Goal: Information Seeking & Learning: Compare options

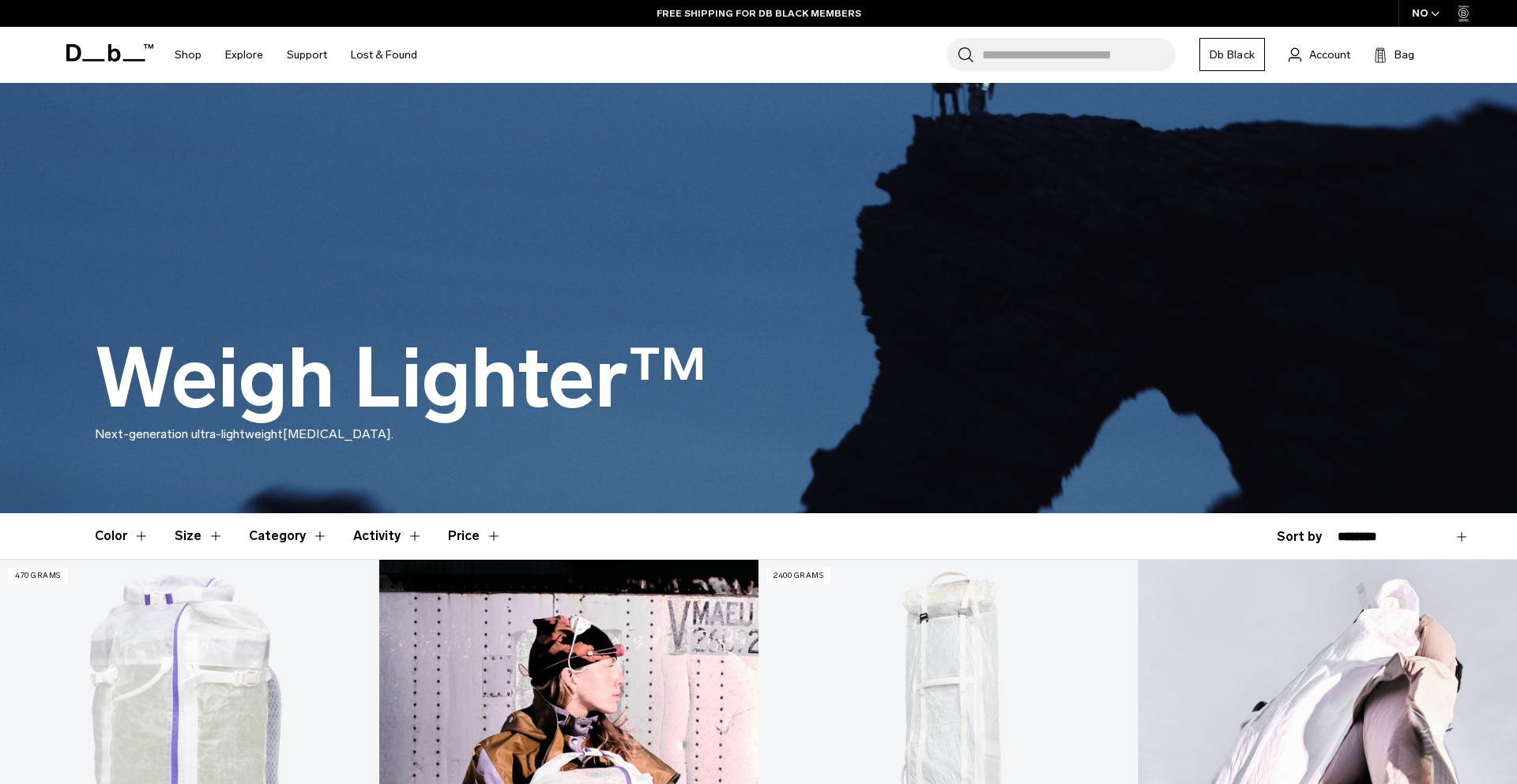
click at [1424, 20] on div "NO" at bounding box center [1426, 13] width 55 height 26
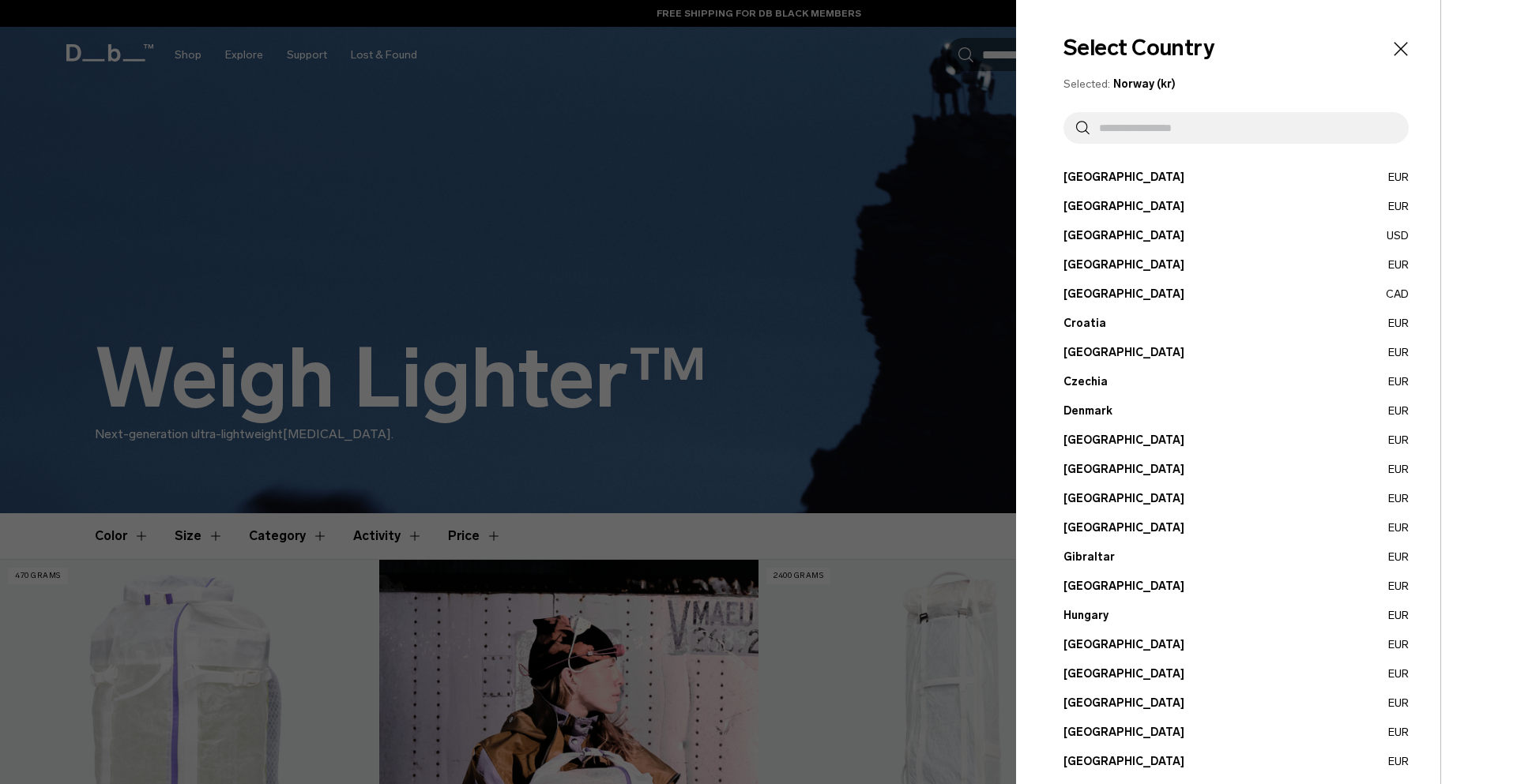
click at [1095, 207] on button "Belgium EUR" at bounding box center [1237, 206] width 345 height 17
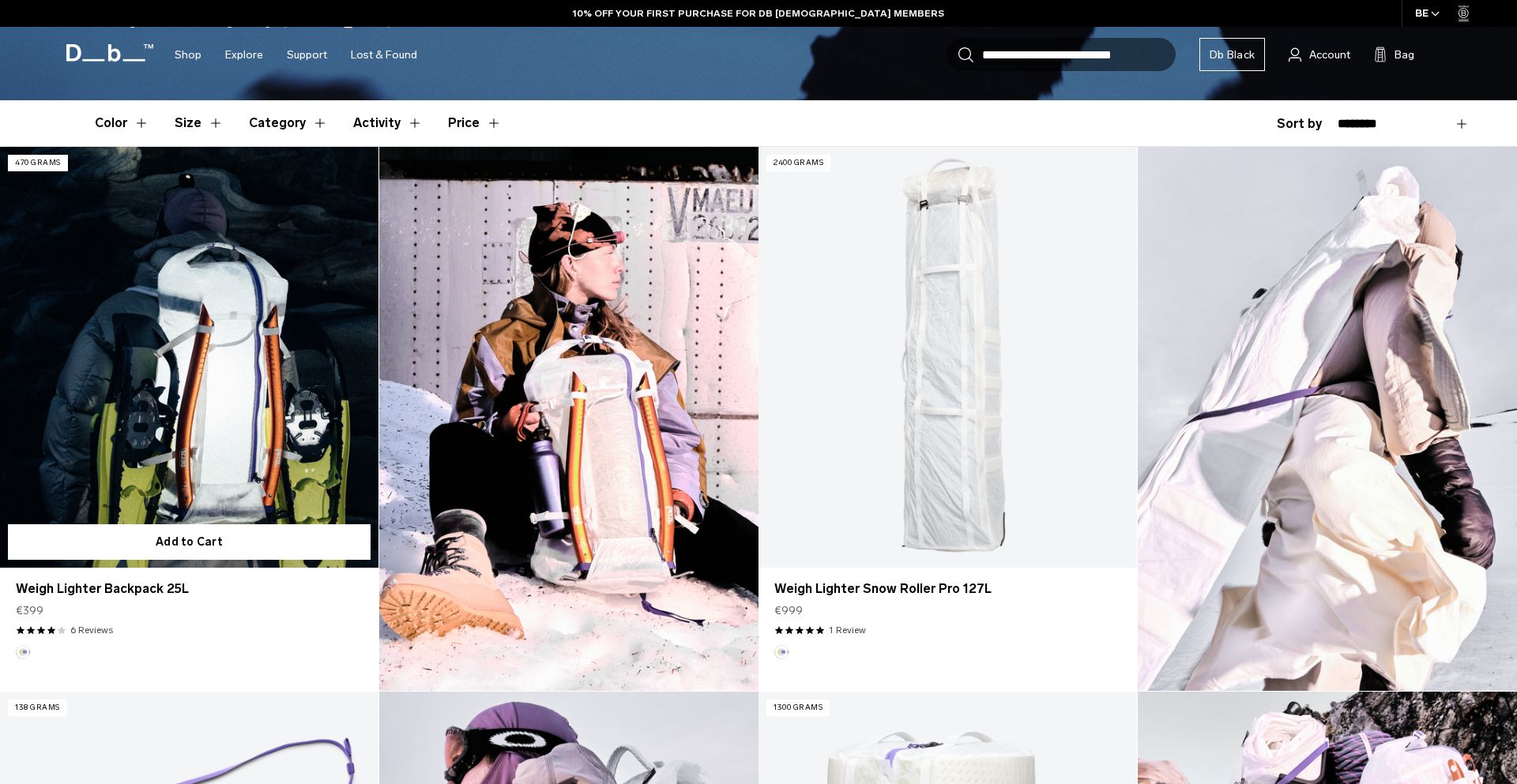
click at [248, 322] on link "Weigh Lighter Backpack 25L" at bounding box center [189, 357] width 379 height 420
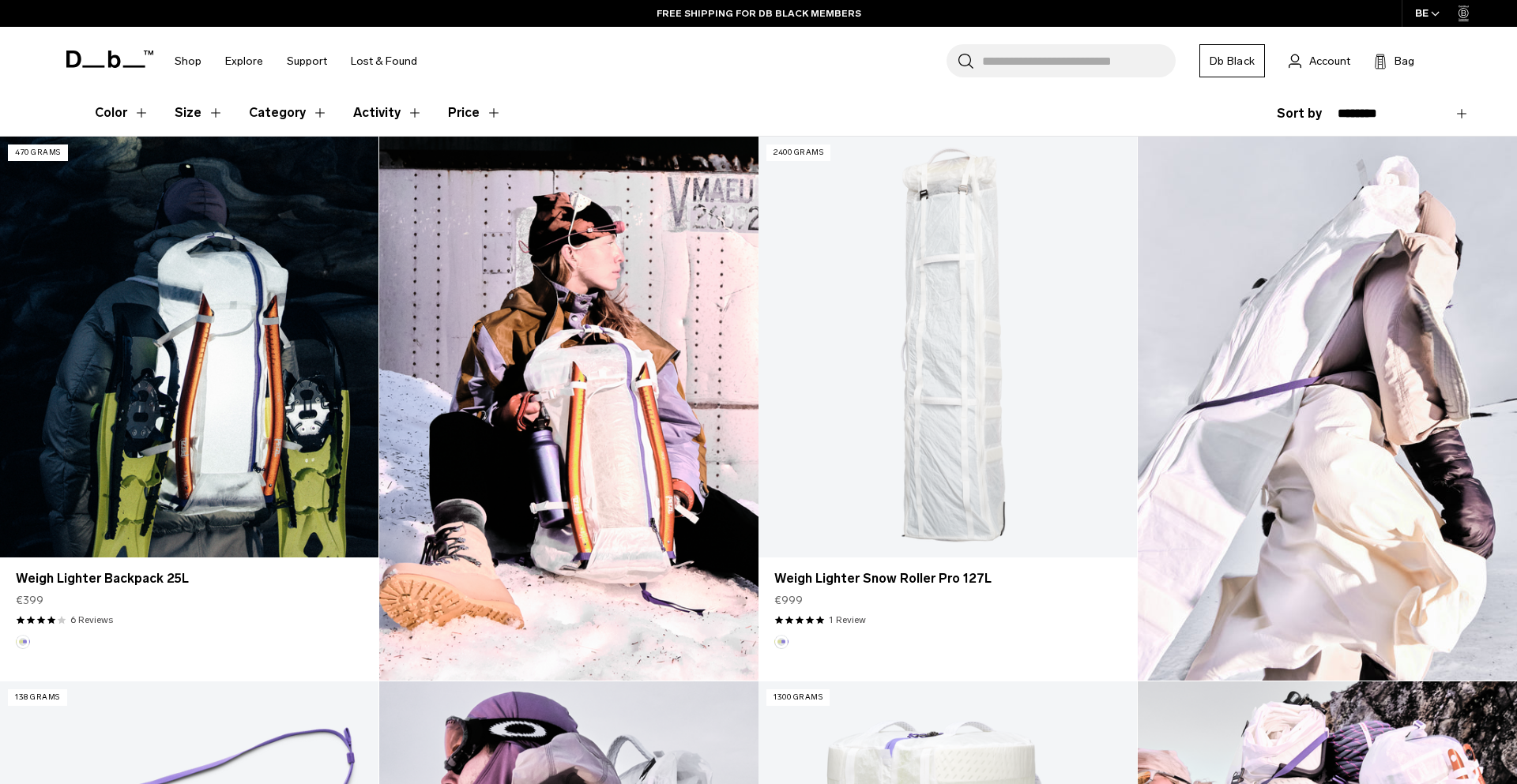
scroll to position [433, 0]
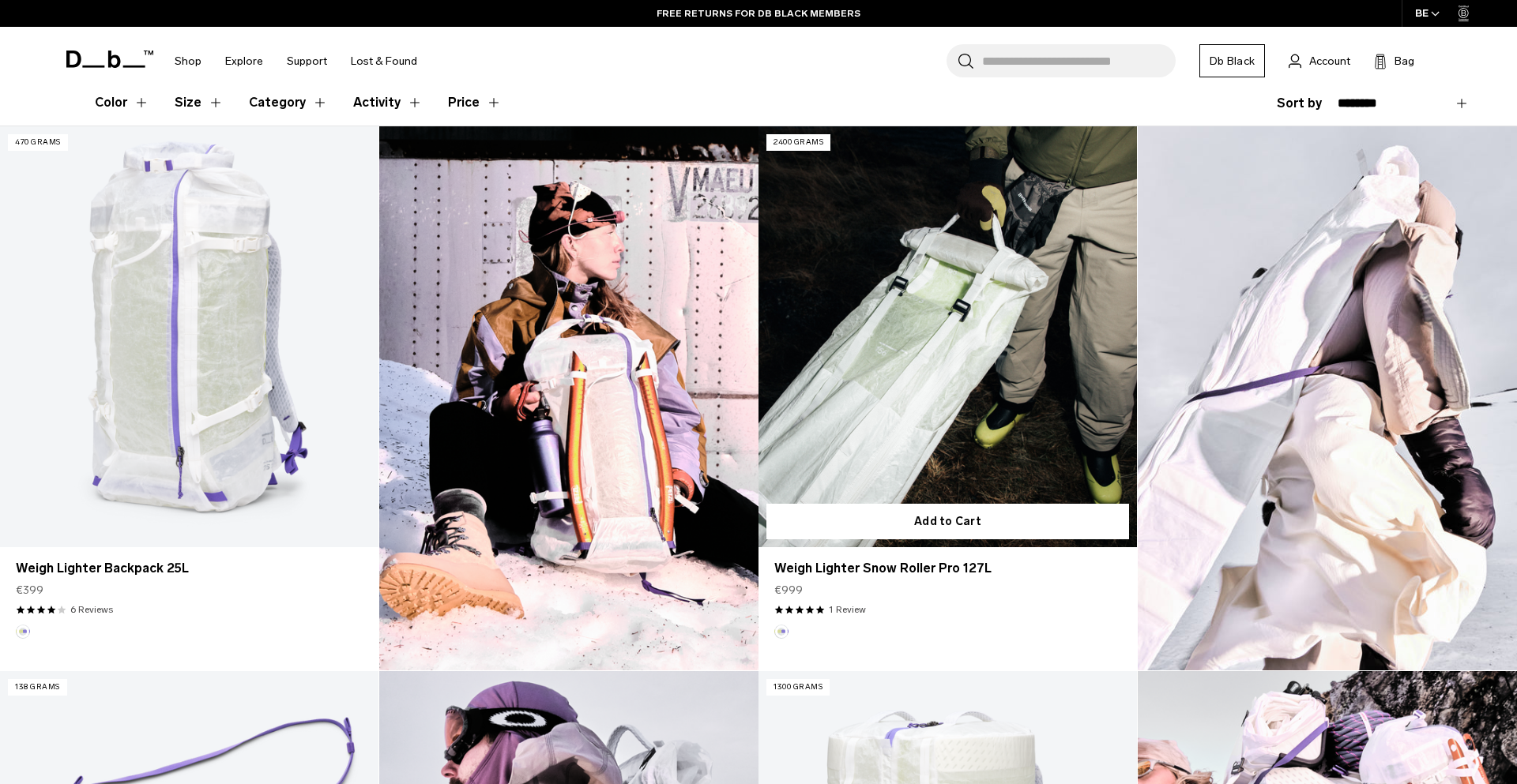
click at [925, 370] on link "Weigh Lighter Snow Roller Pro 127L" at bounding box center [948, 336] width 379 height 420
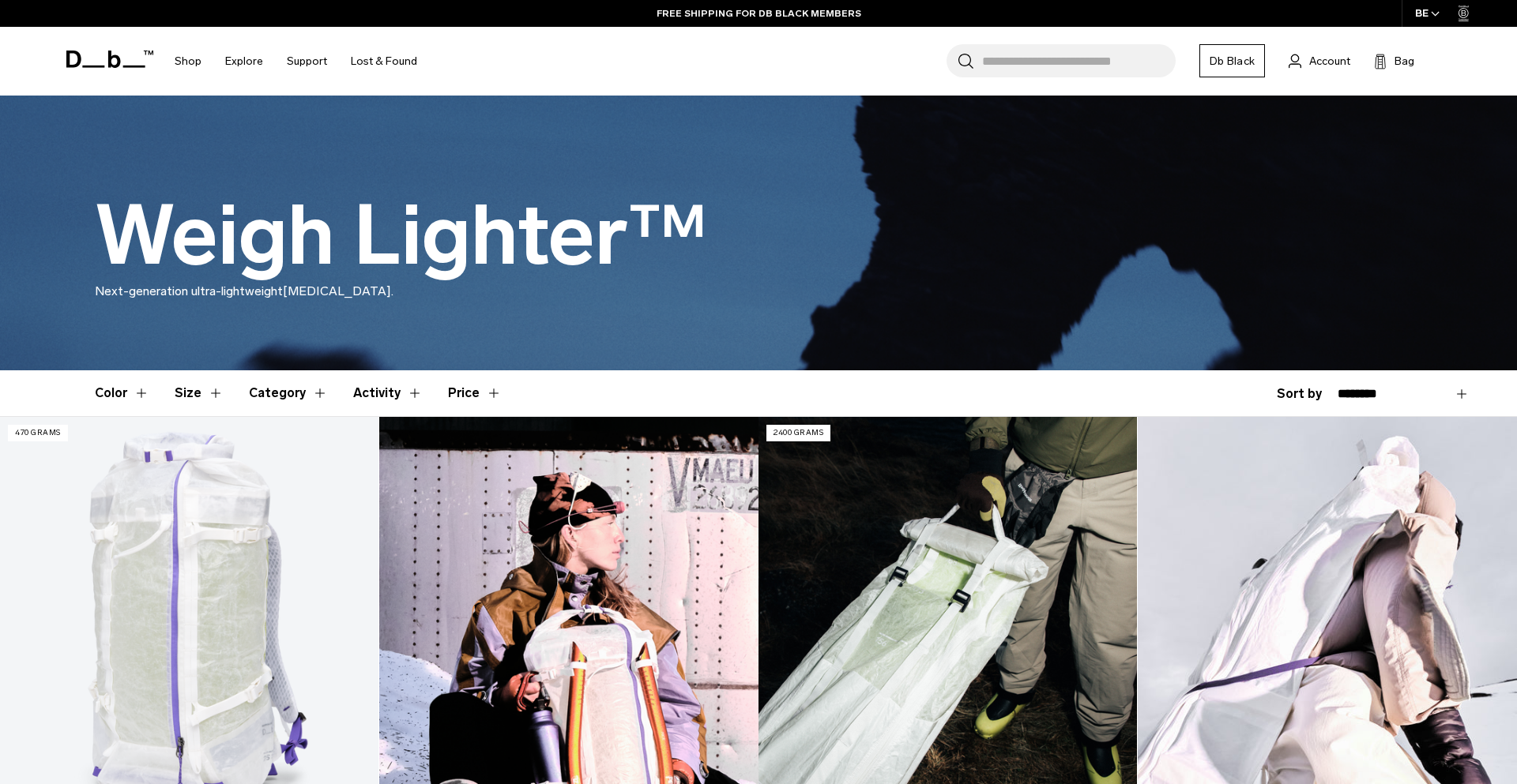
scroll to position [442, 0]
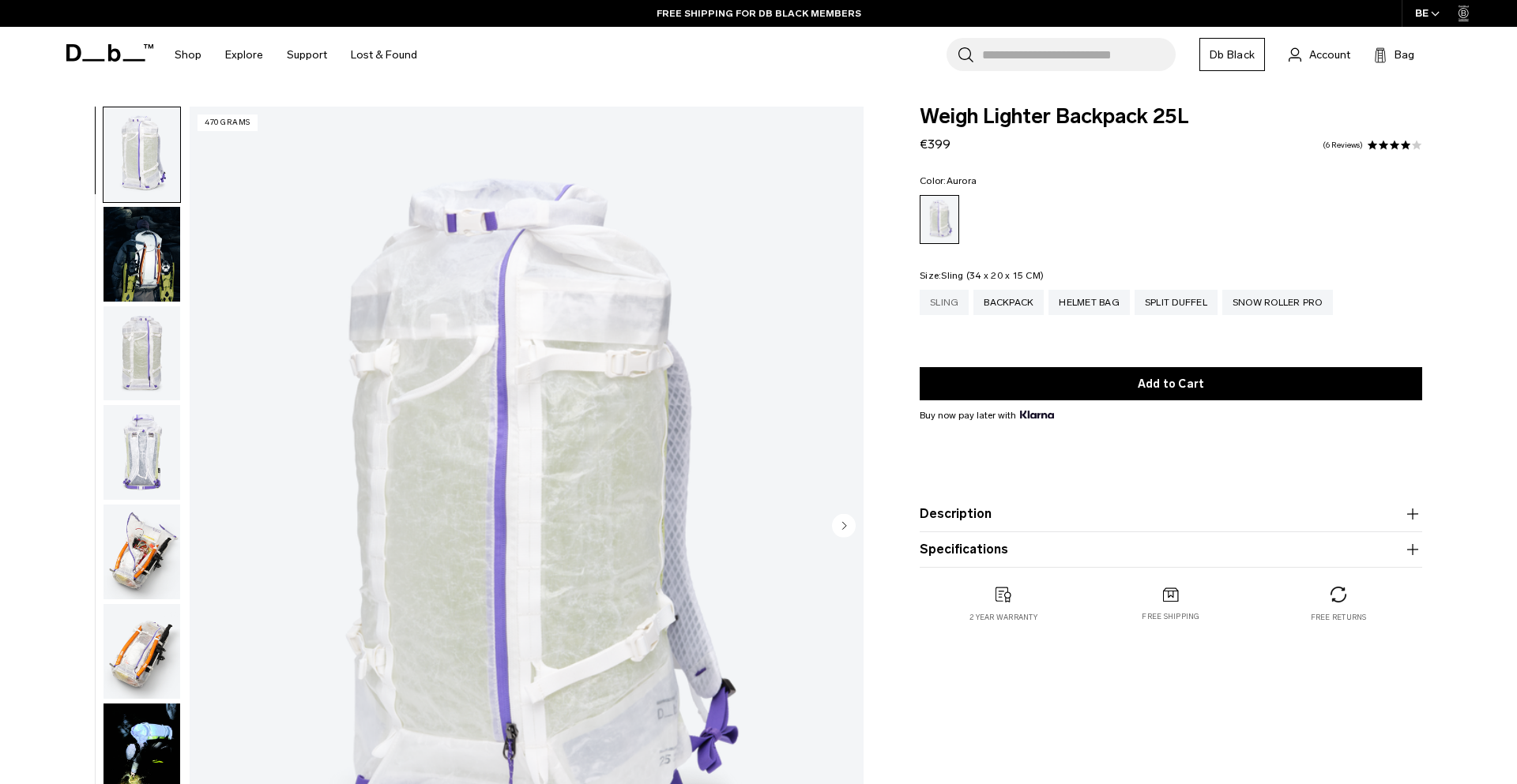
click at [960, 307] on div "Sling" at bounding box center [944, 303] width 49 height 25
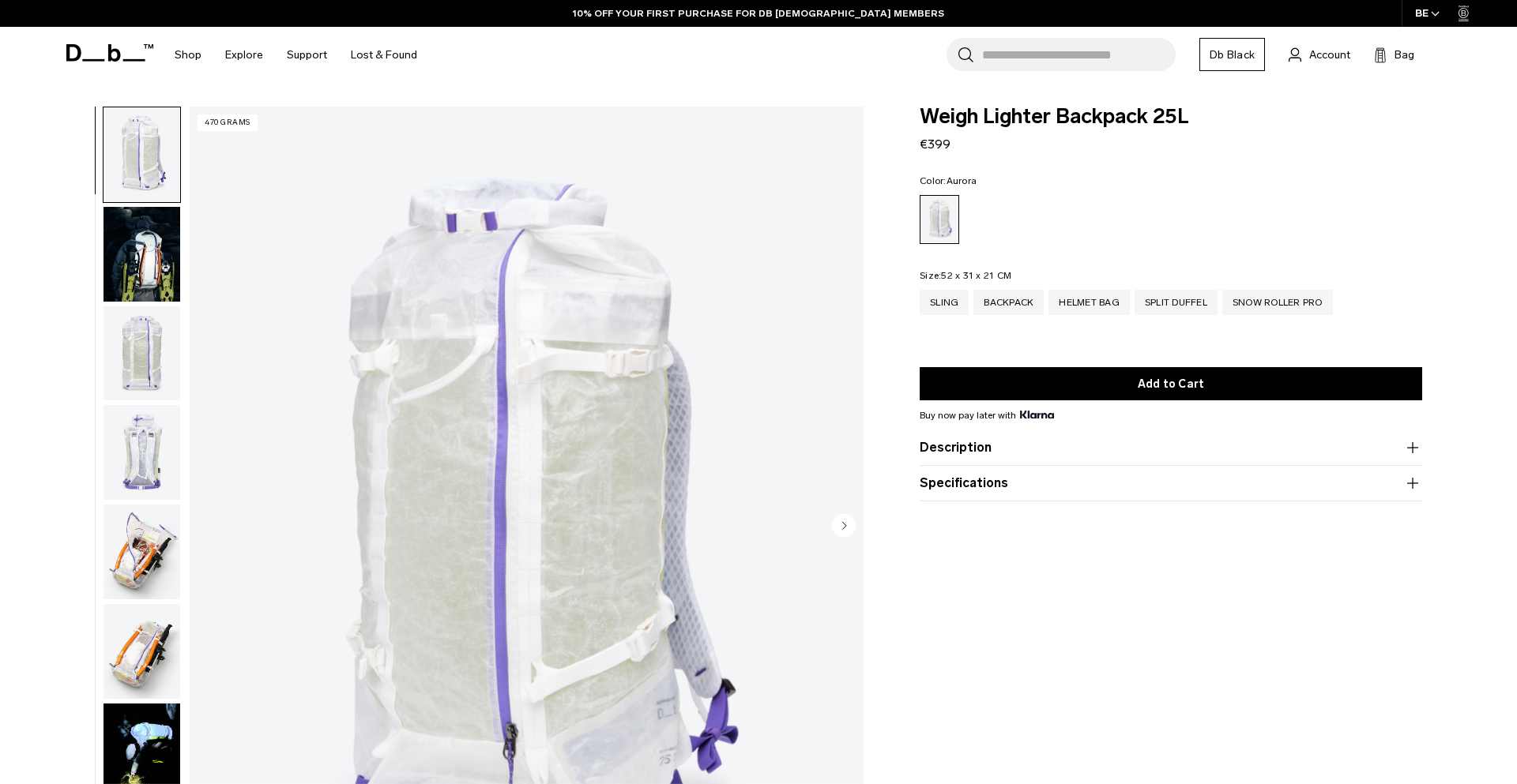
click at [163, 356] on img "button" at bounding box center [142, 354] width 76 height 95
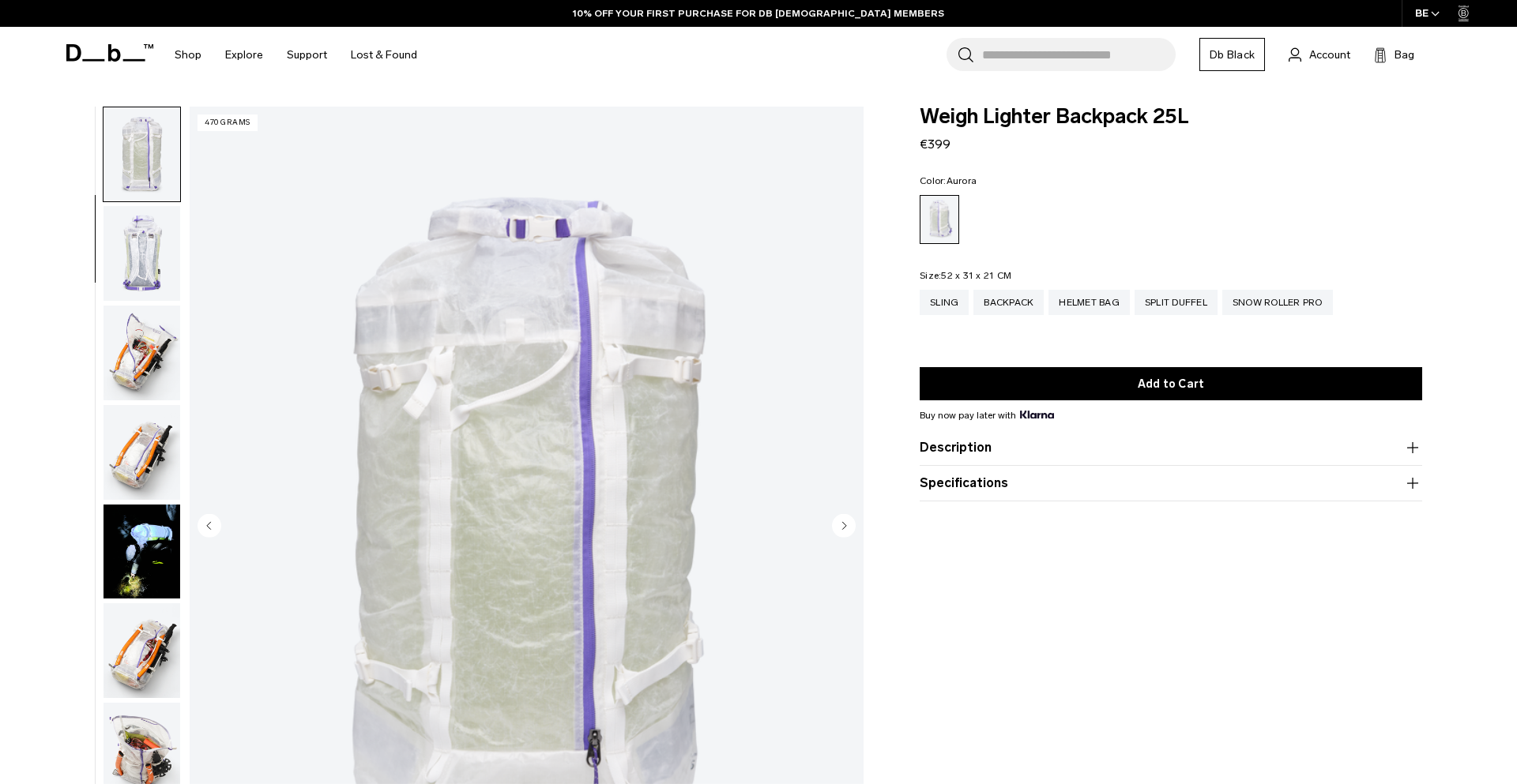
click at [144, 333] on img "button" at bounding box center [142, 353] width 76 height 95
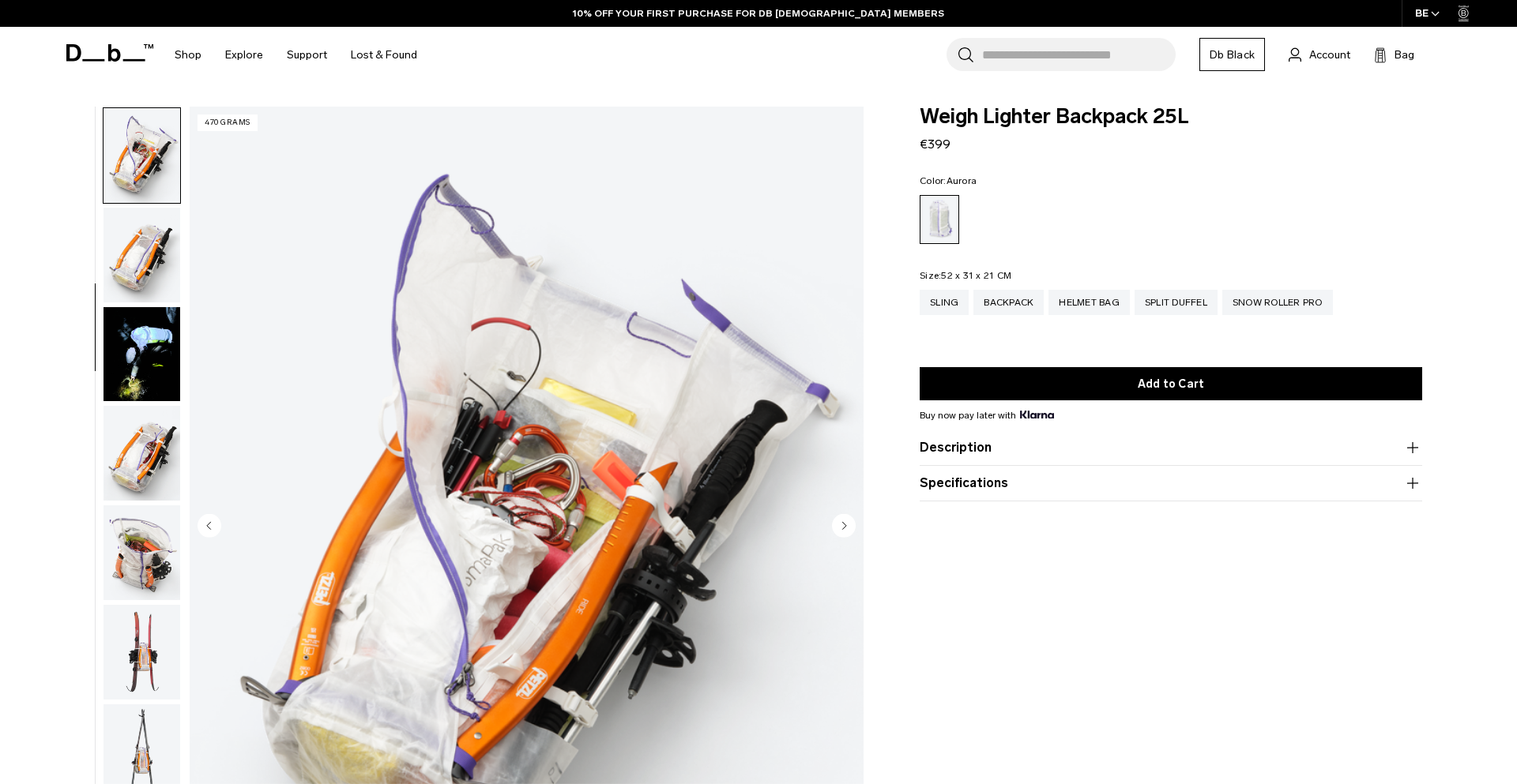
scroll to position [397, 0]
click at [139, 372] on img "button" at bounding box center [142, 354] width 76 height 95
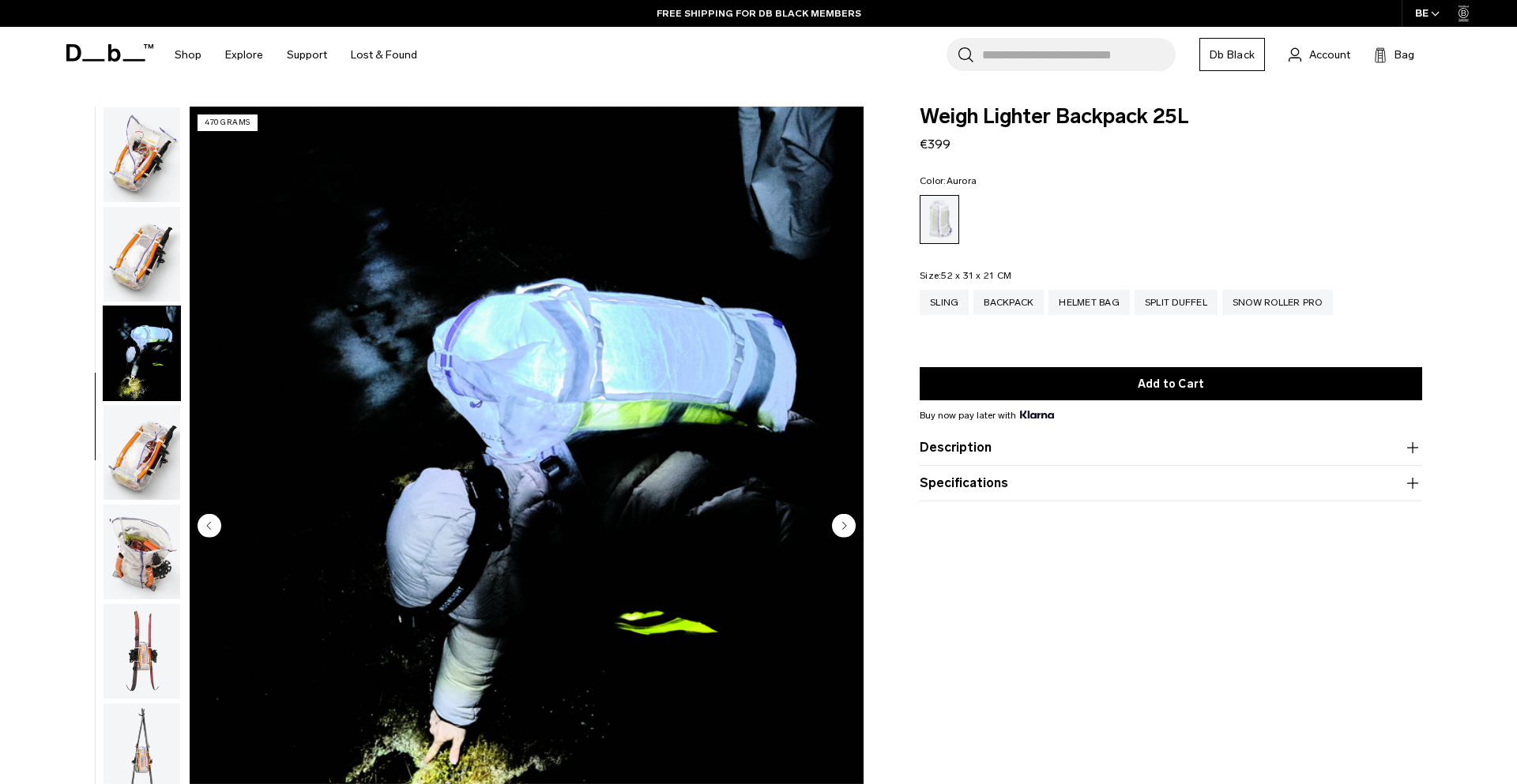
scroll to position [596, 0]
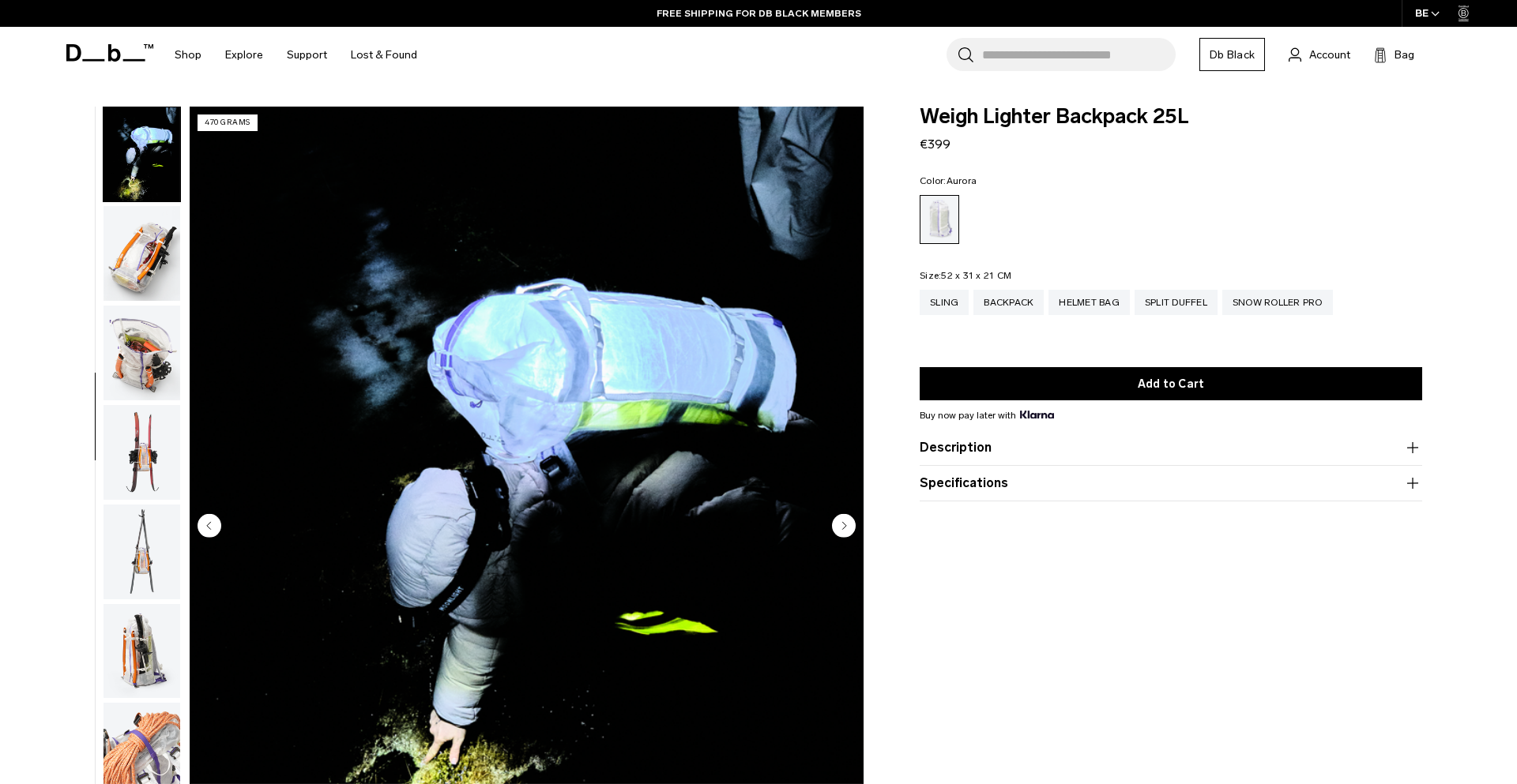
click at [146, 271] on img "button" at bounding box center [142, 253] width 76 height 95
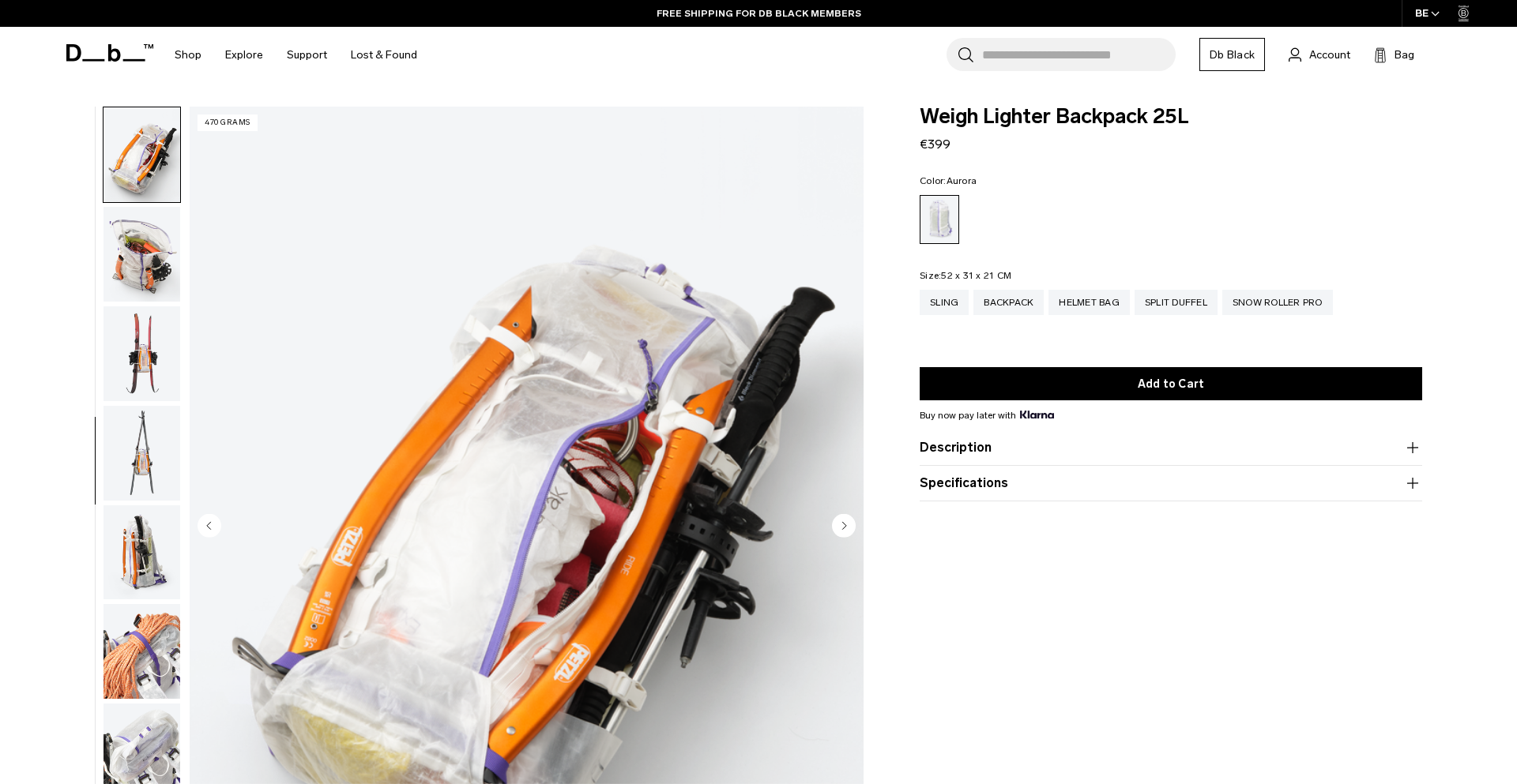
click at [135, 275] on img "button" at bounding box center [142, 254] width 76 height 95
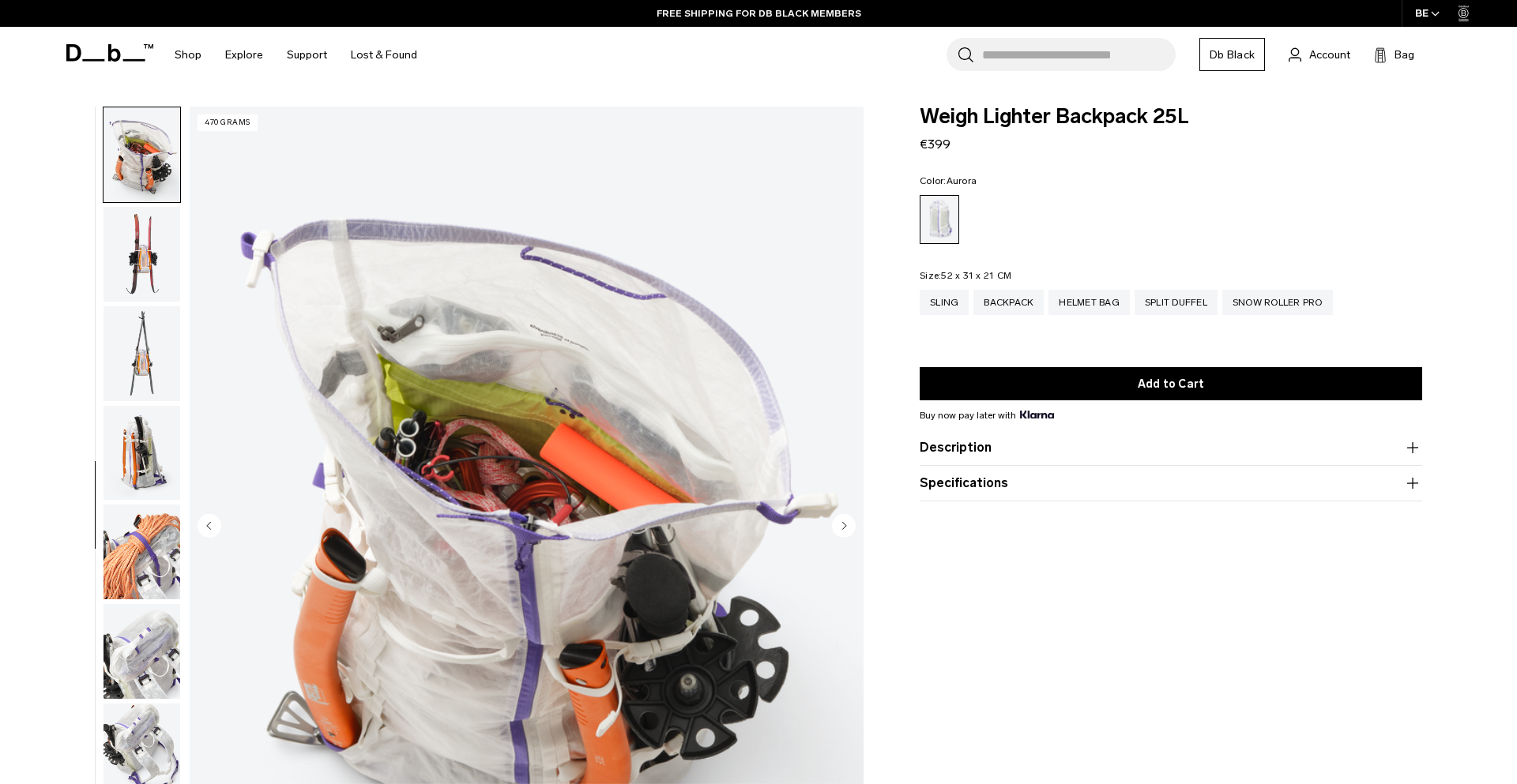
click at [135, 274] on img "button" at bounding box center [142, 254] width 76 height 95
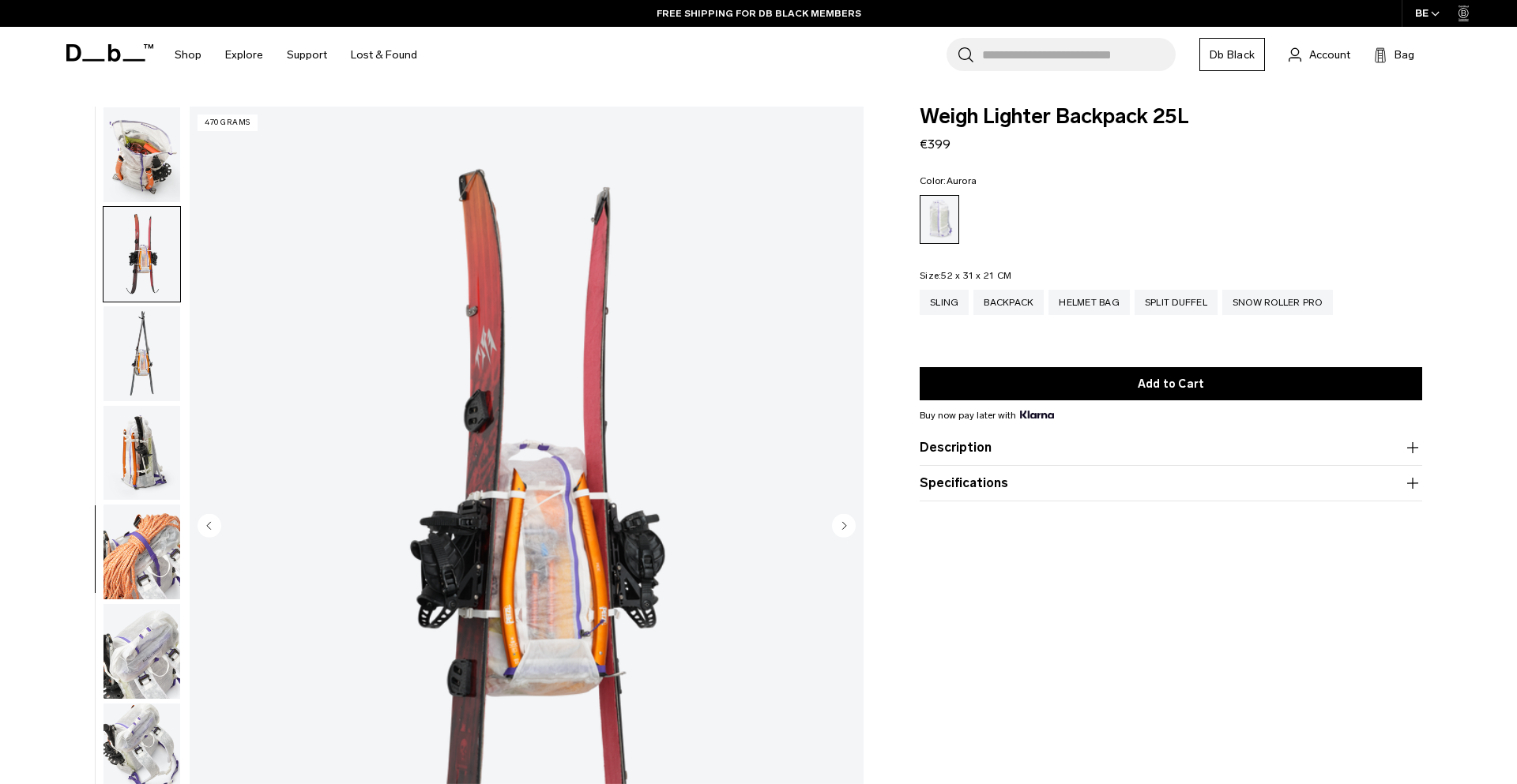
scroll to position [894, 0]
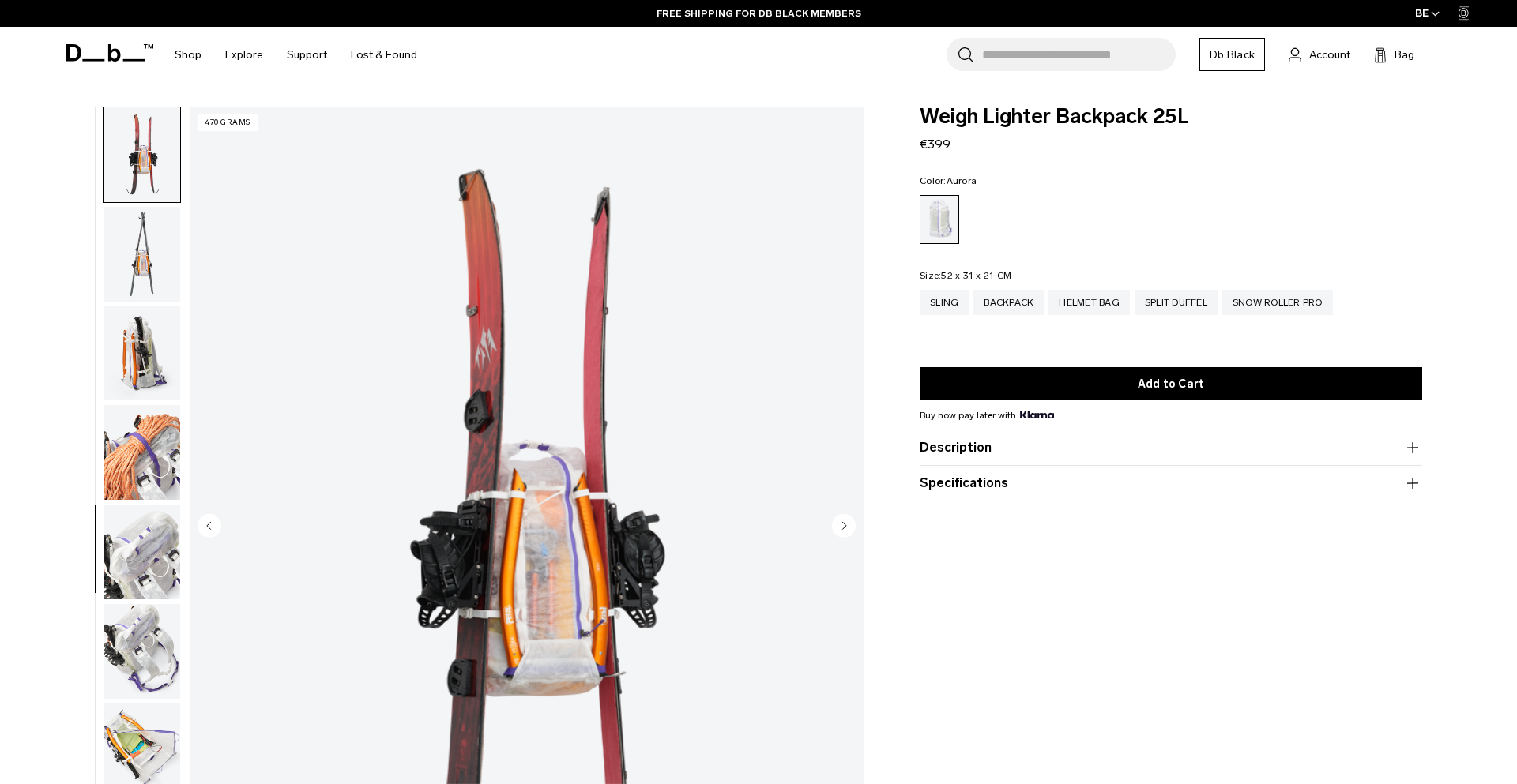
click at [135, 303] on ul at bounding box center [142, 527] width 78 height 841
click at [155, 352] on img "button" at bounding box center [142, 354] width 76 height 95
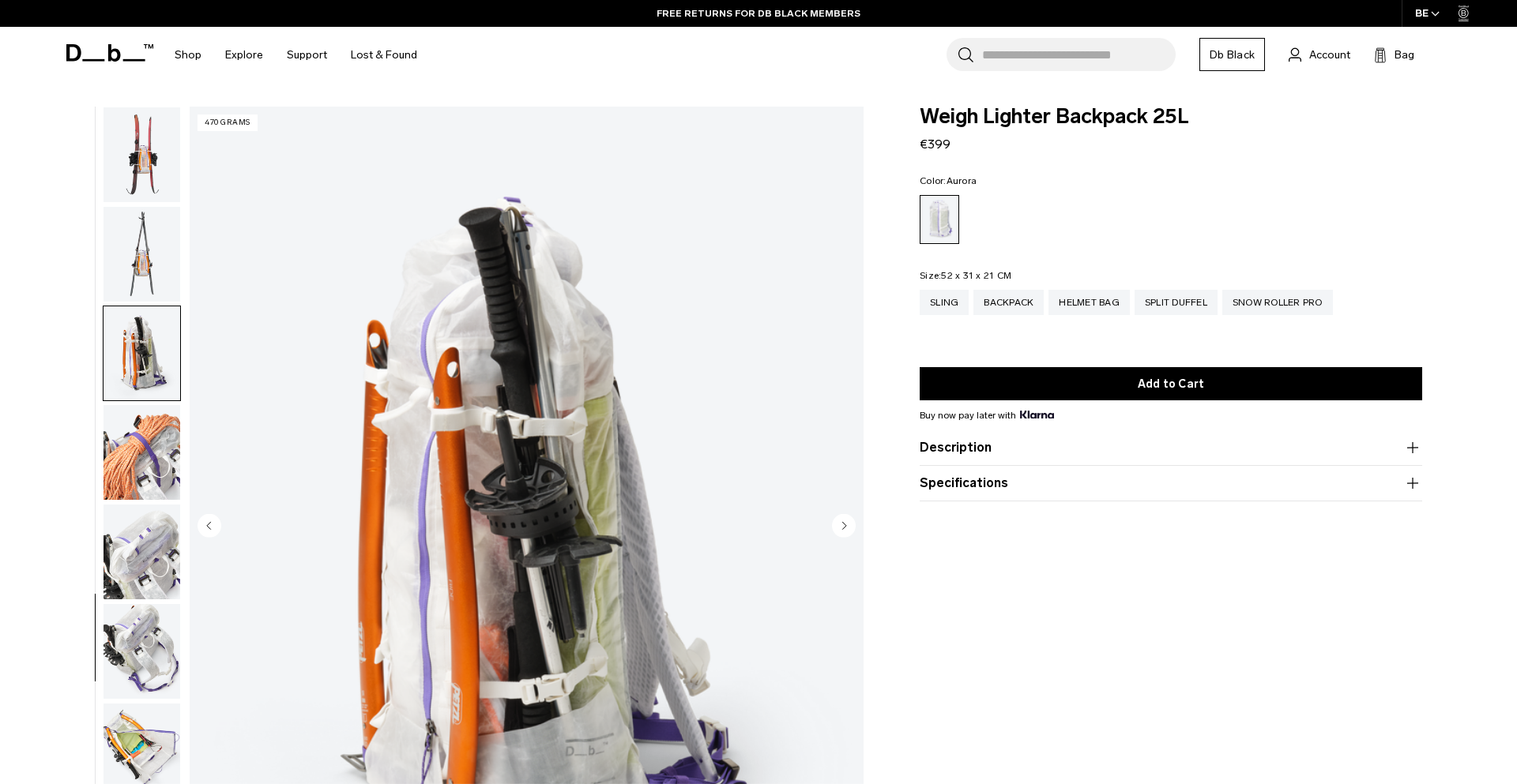
scroll to position [944, 0]
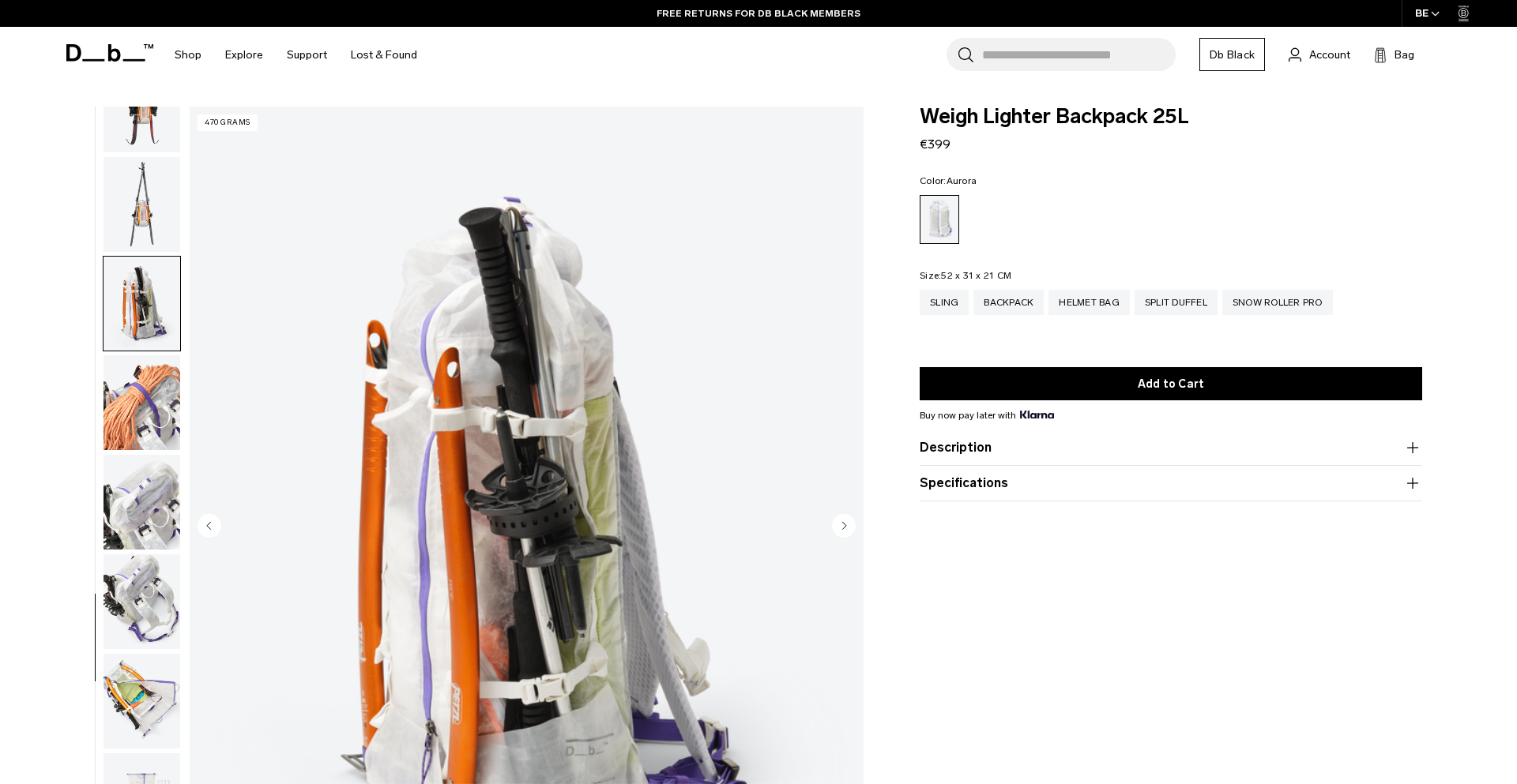
click at [156, 397] on img "button" at bounding box center [142, 403] width 76 height 95
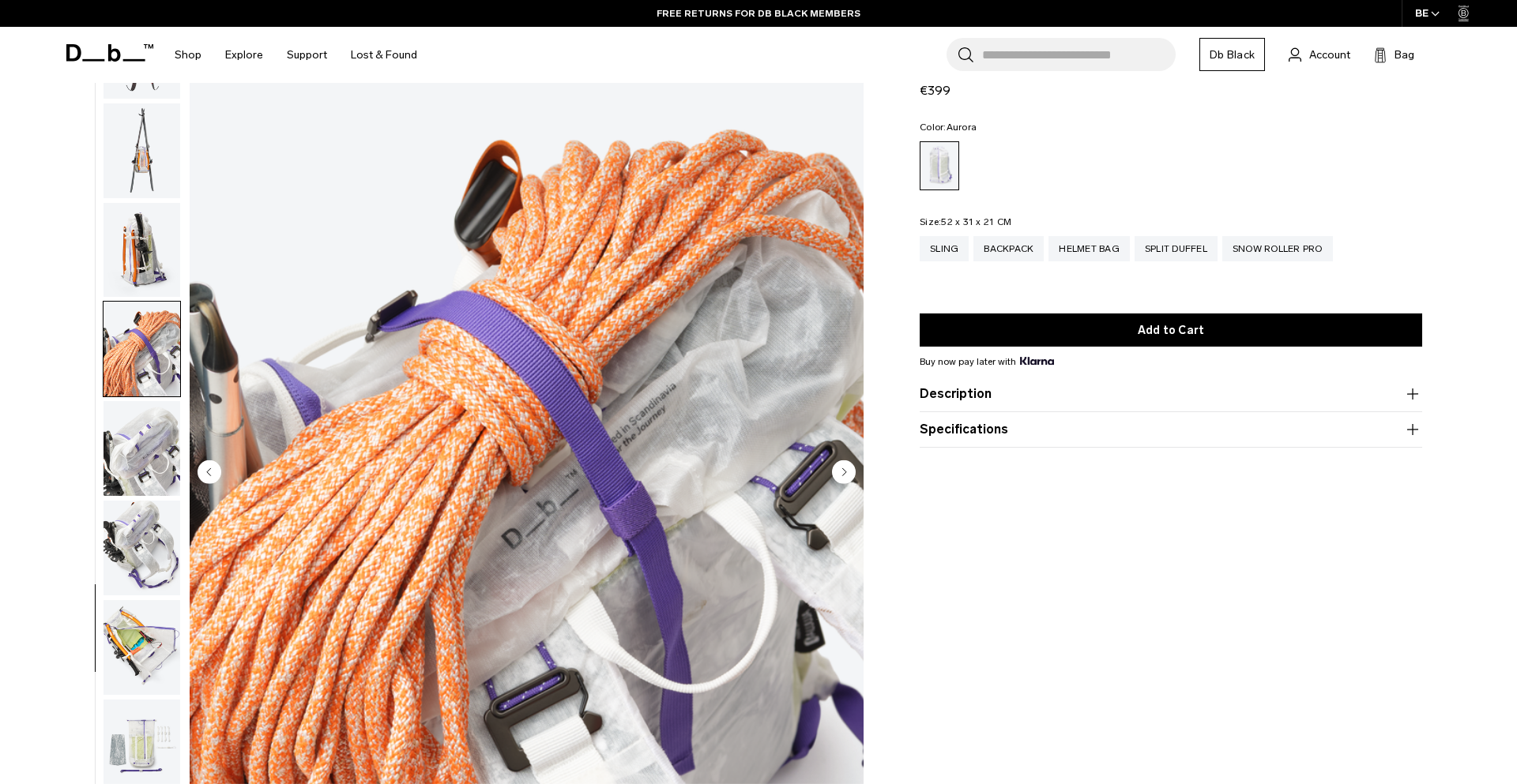
scroll to position [103, 0]
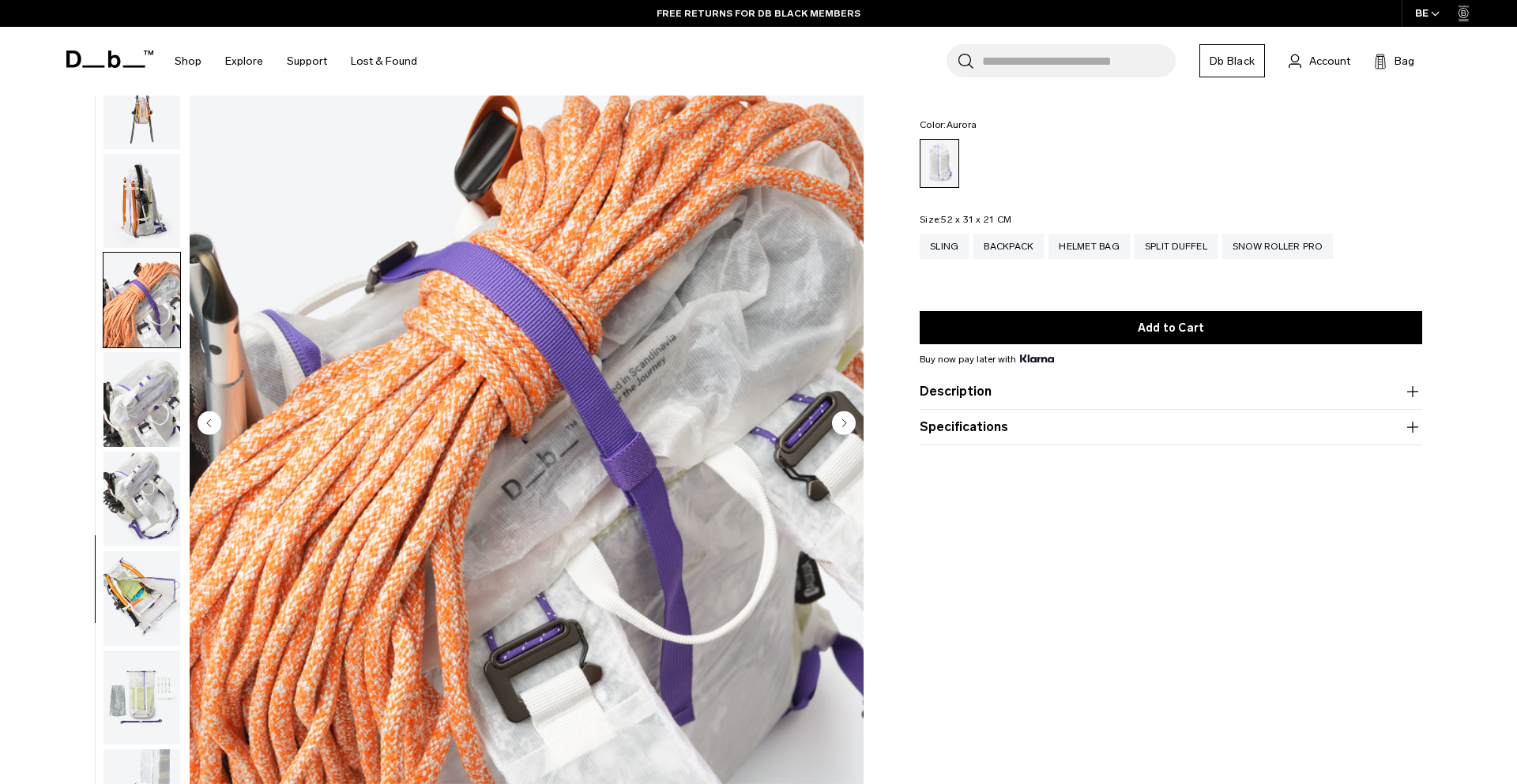
click at [145, 424] on img "button" at bounding box center [142, 399] width 76 height 95
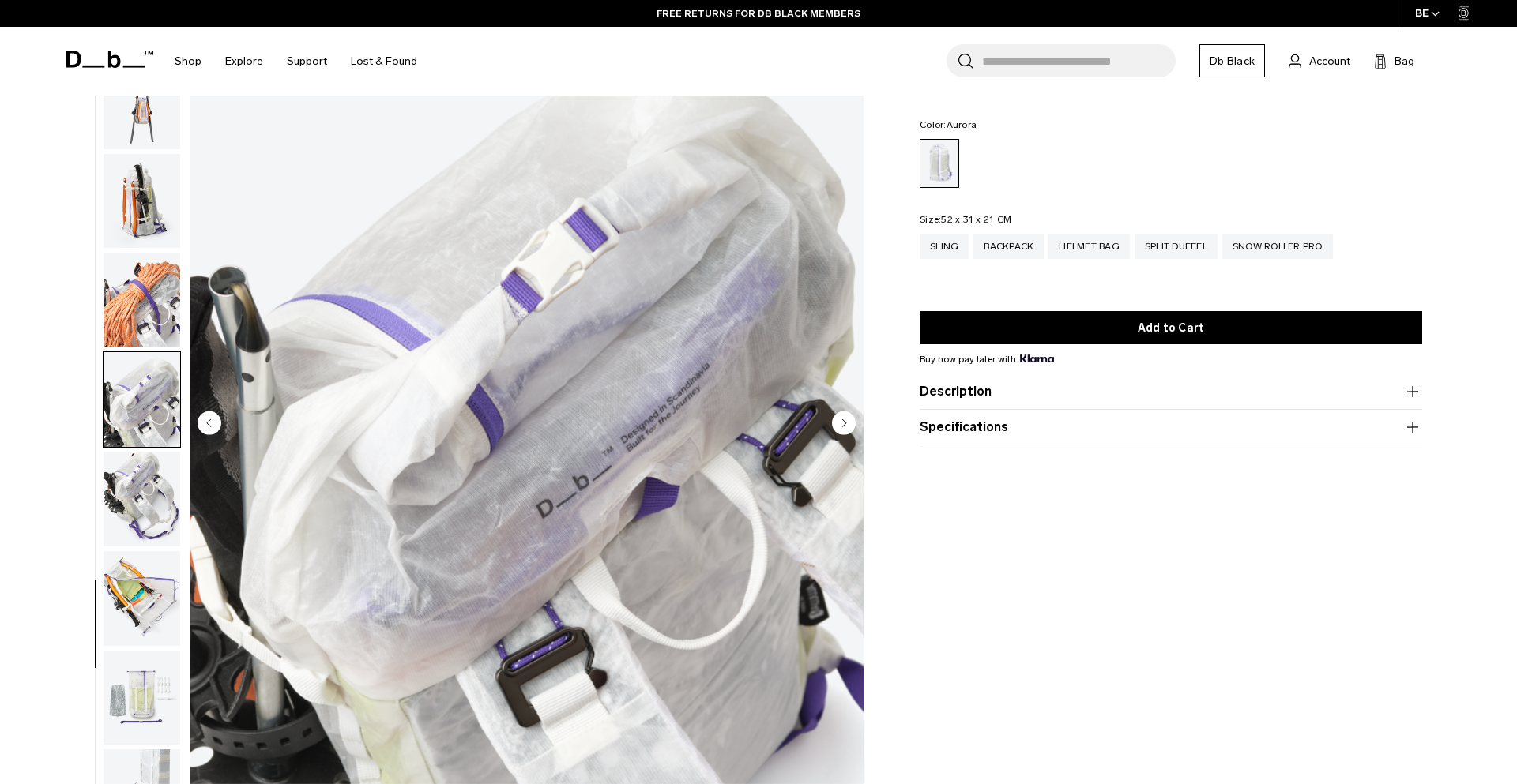
click at [147, 514] on img "button" at bounding box center [142, 499] width 76 height 95
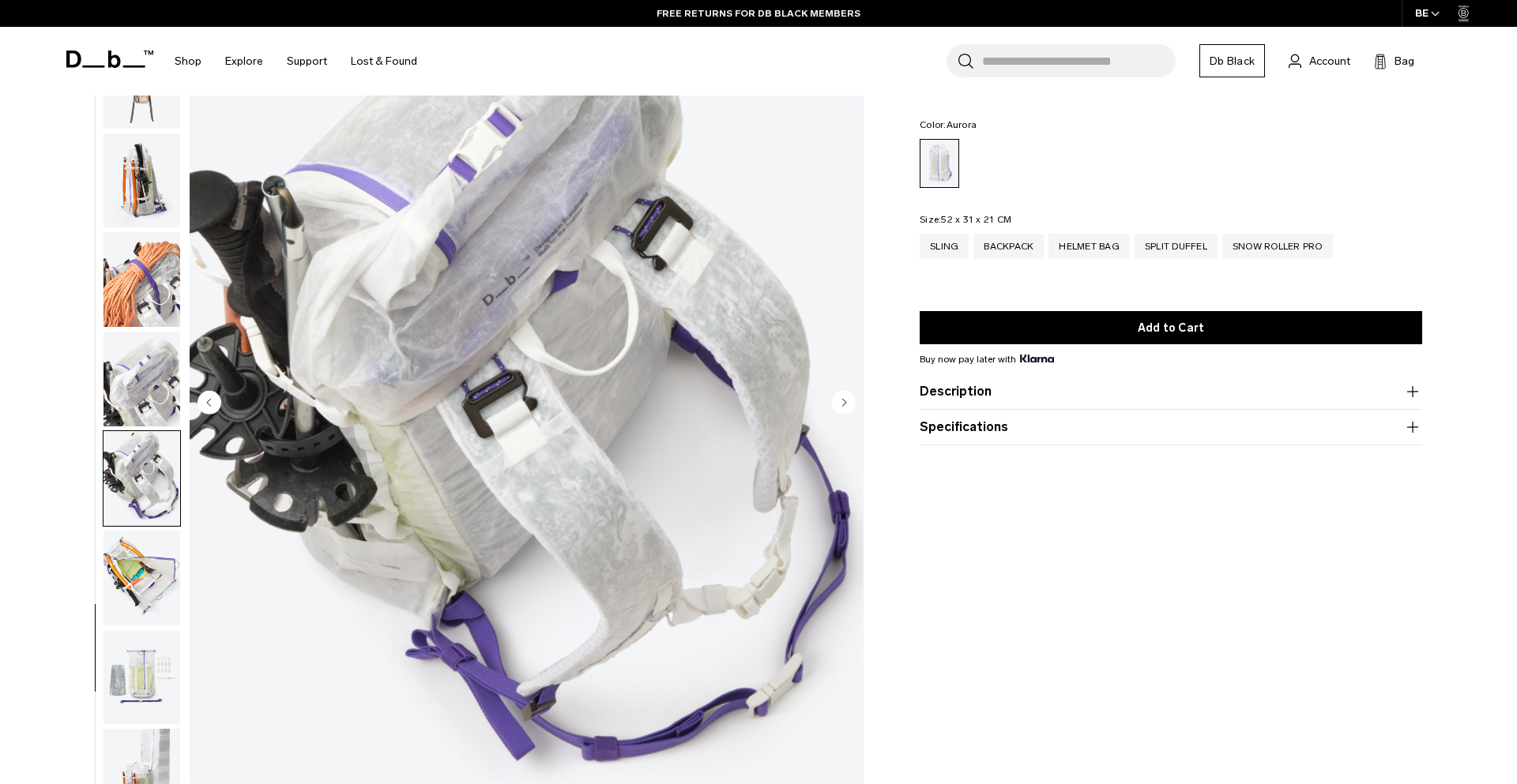
scroll to position [133, 0]
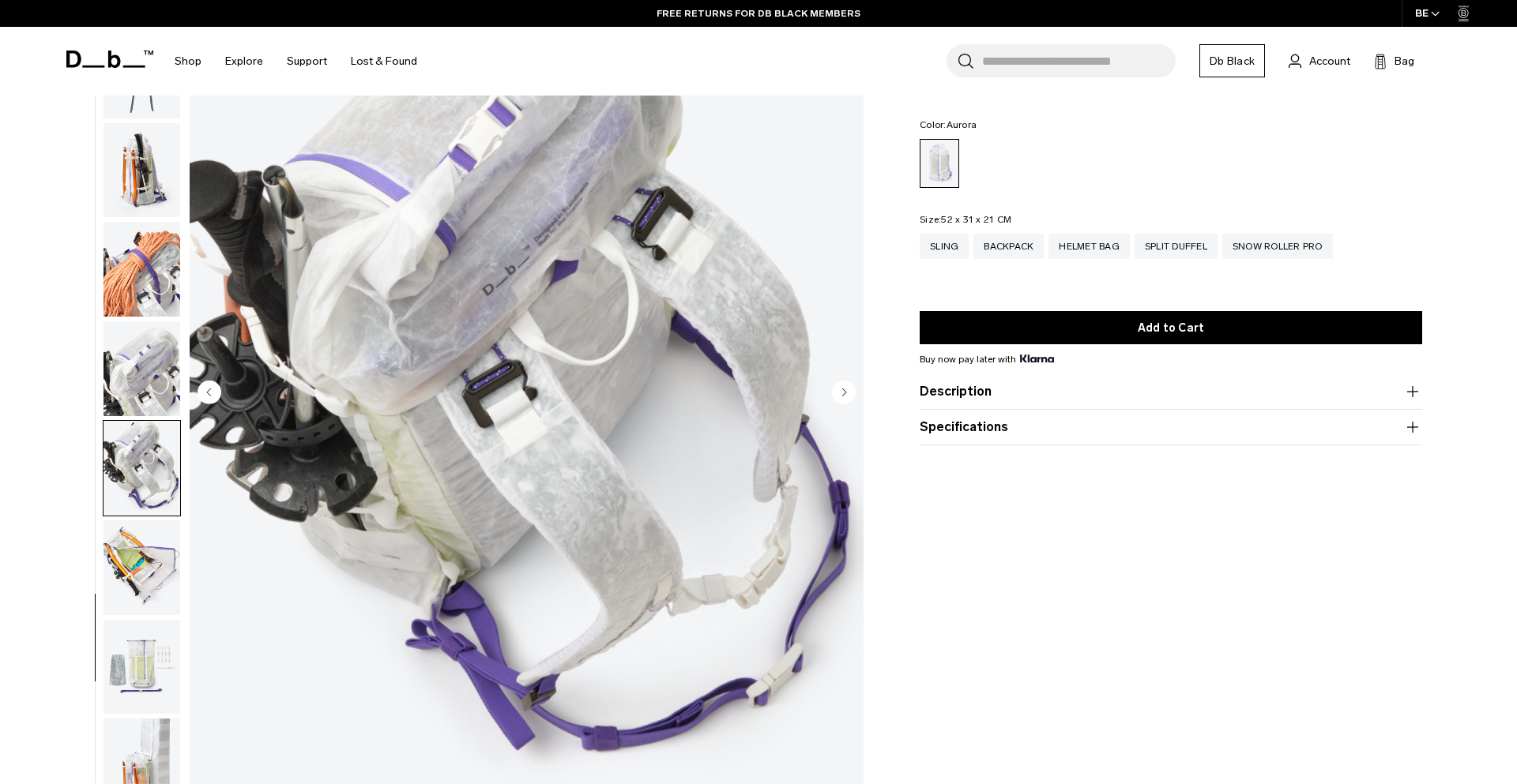
click at [154, 546] on img "button" at bounding box center [142, 567] width 76 height 95
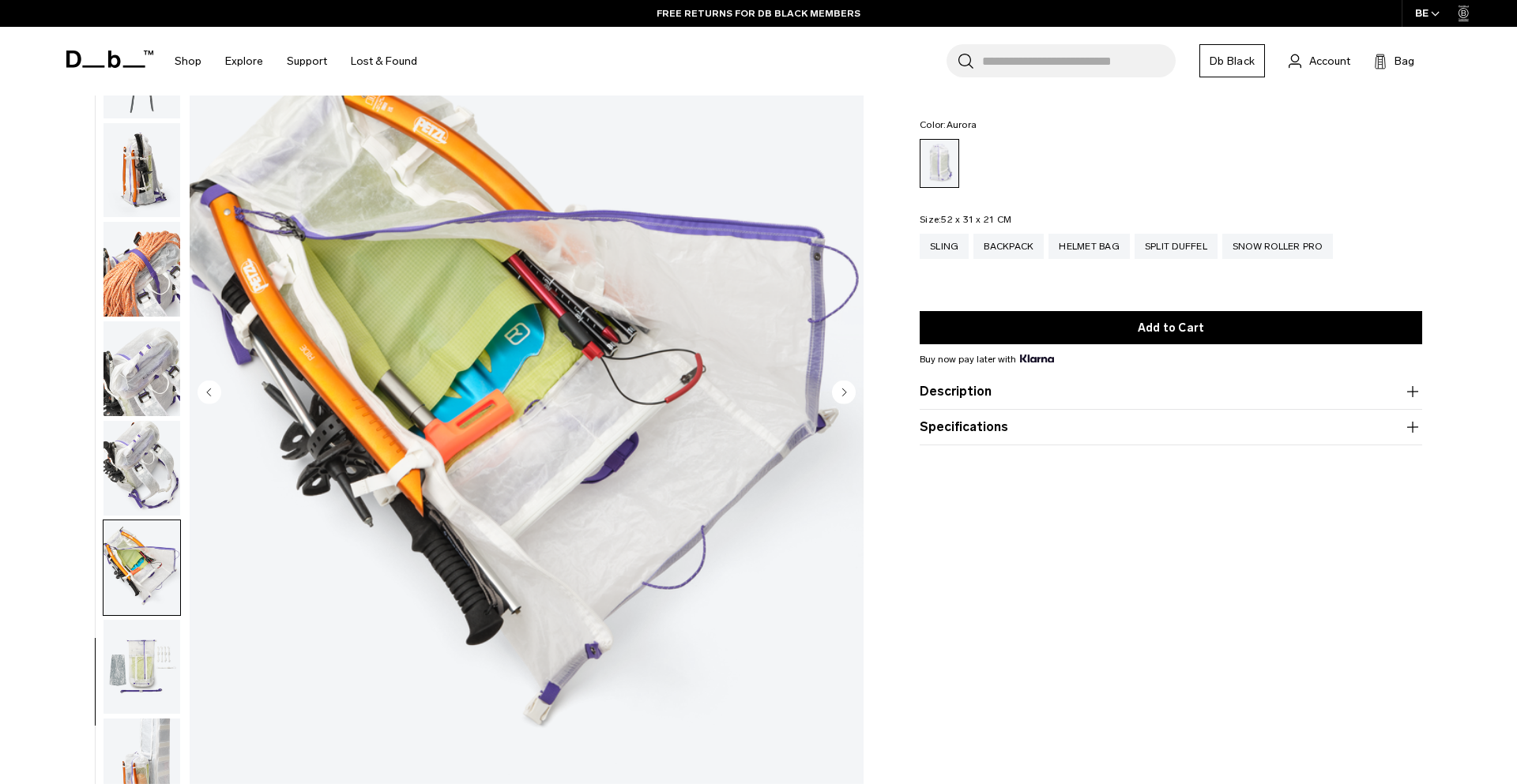
scroll to position [281, 0]
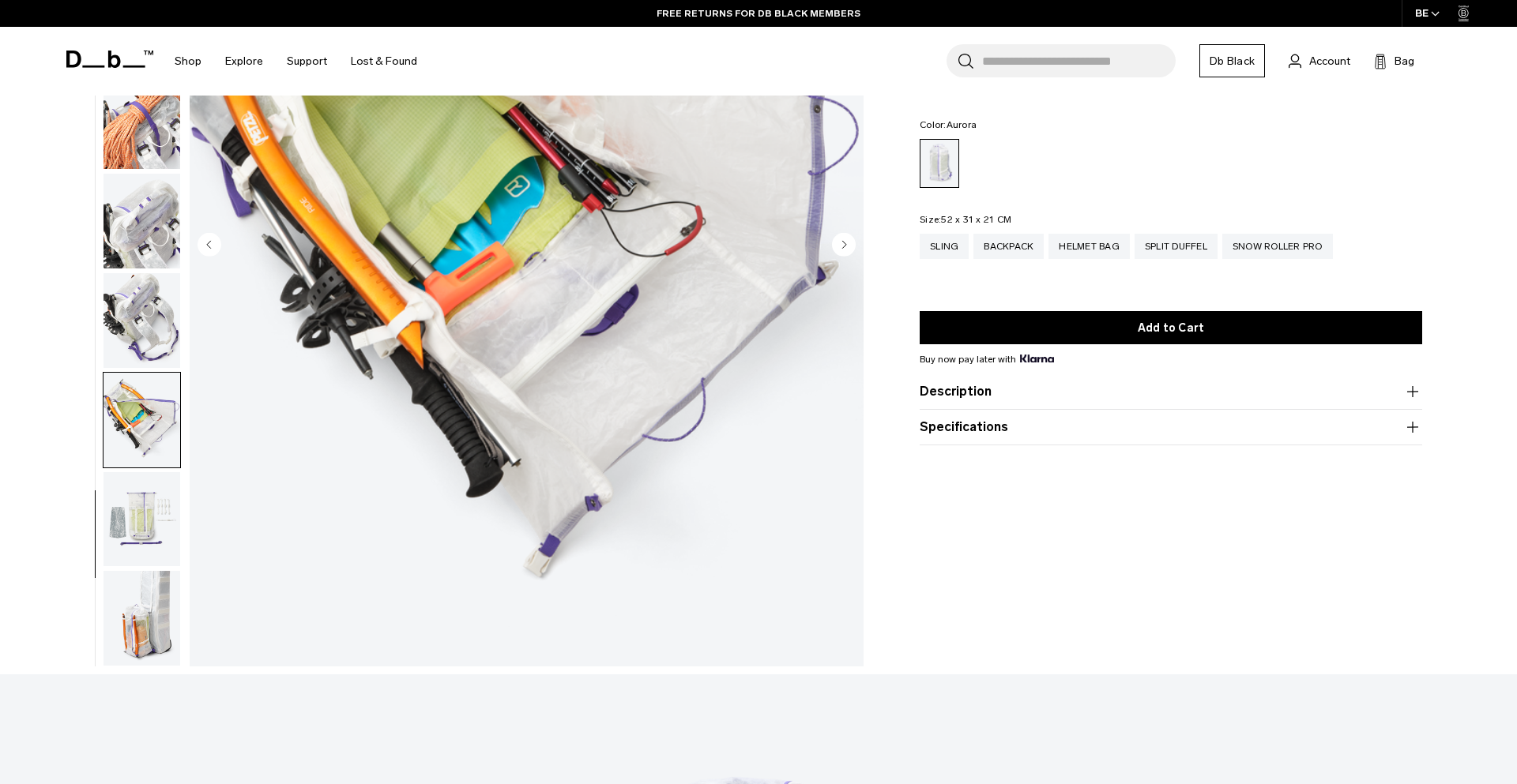
click at [153, 547] on img "button" at bounding box center [142, 519] width 76 height 95
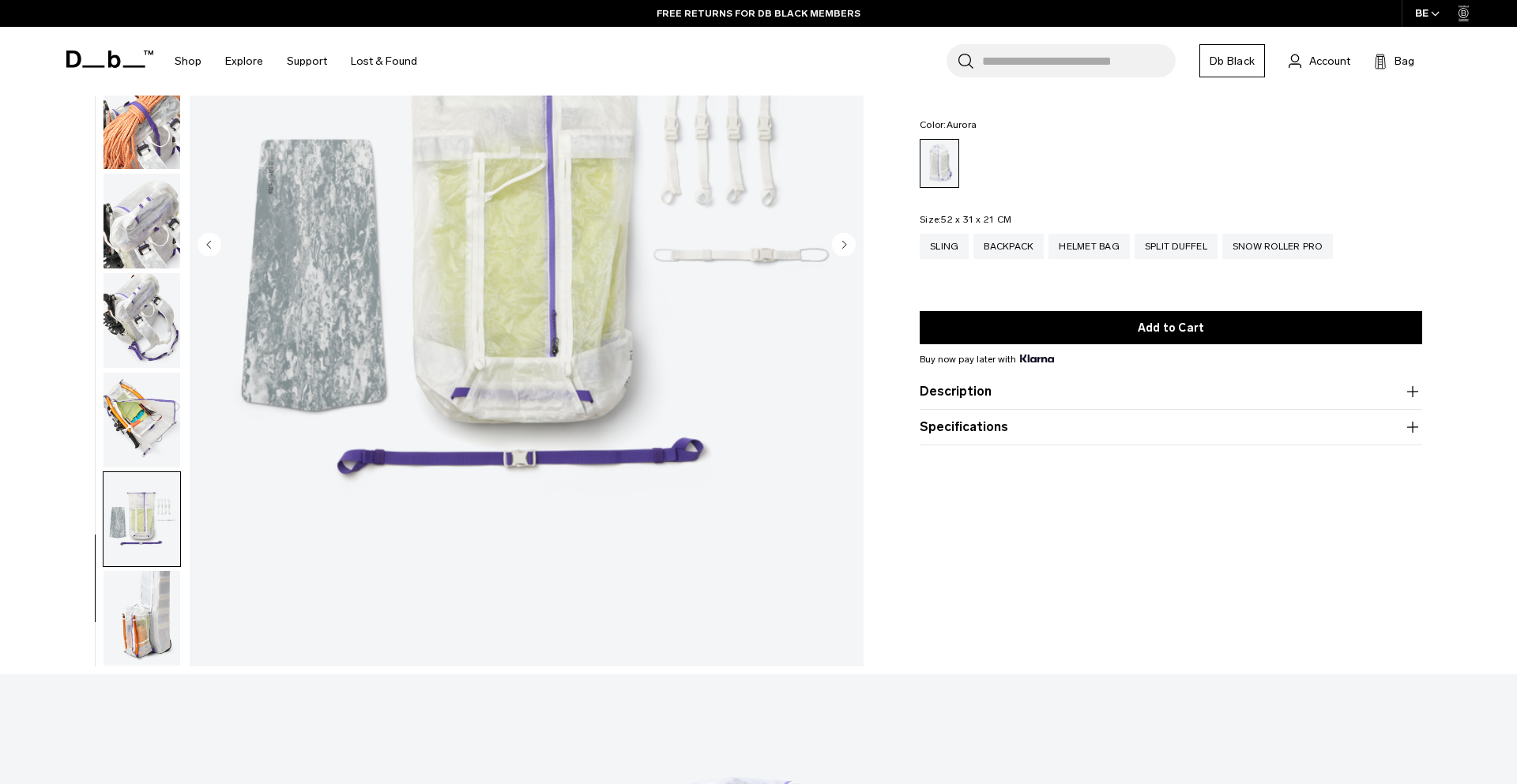
click at [148, 619] on img "button" at bounding box center [142, 618] width 76 height 95
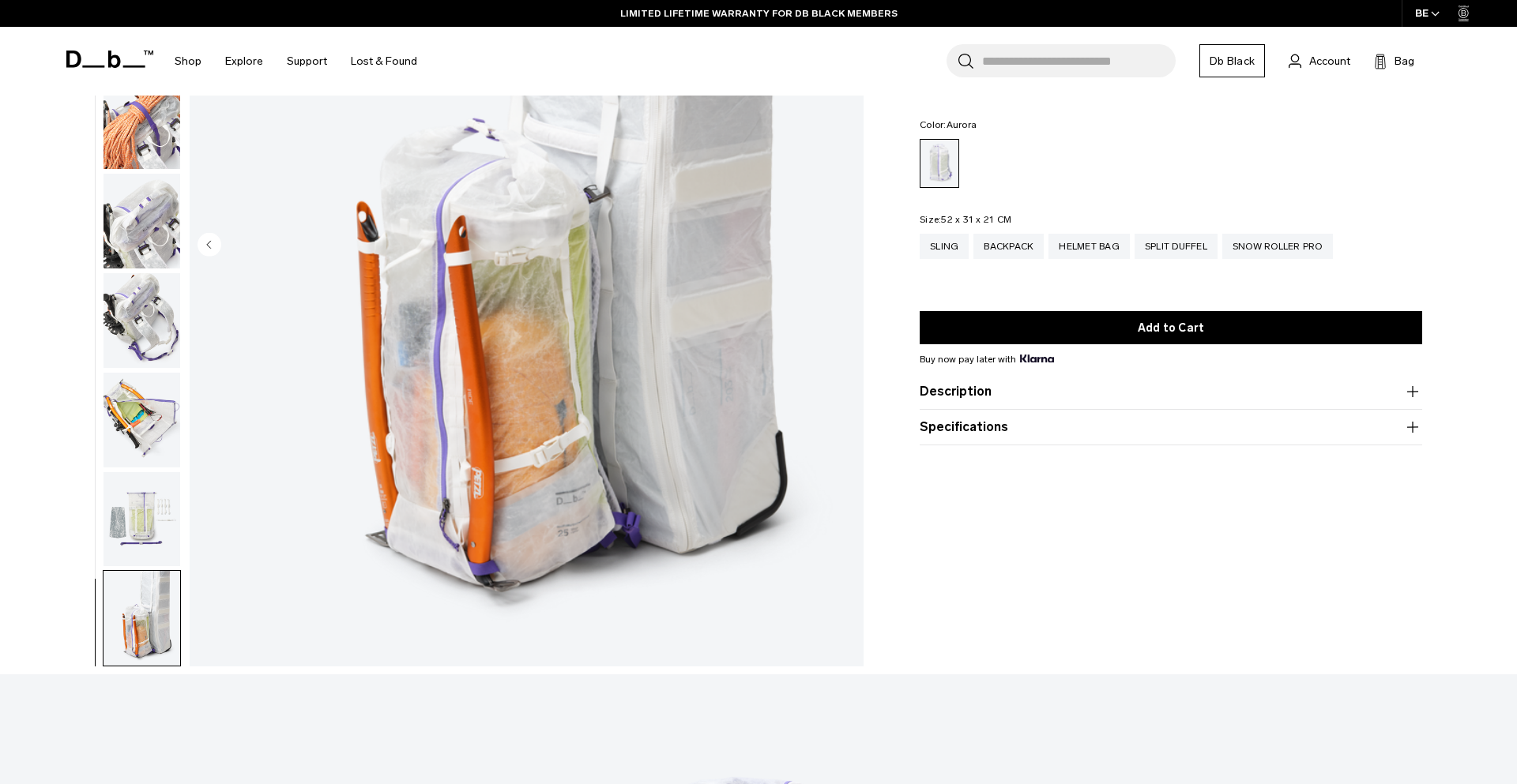
scroll to position [0, 0]
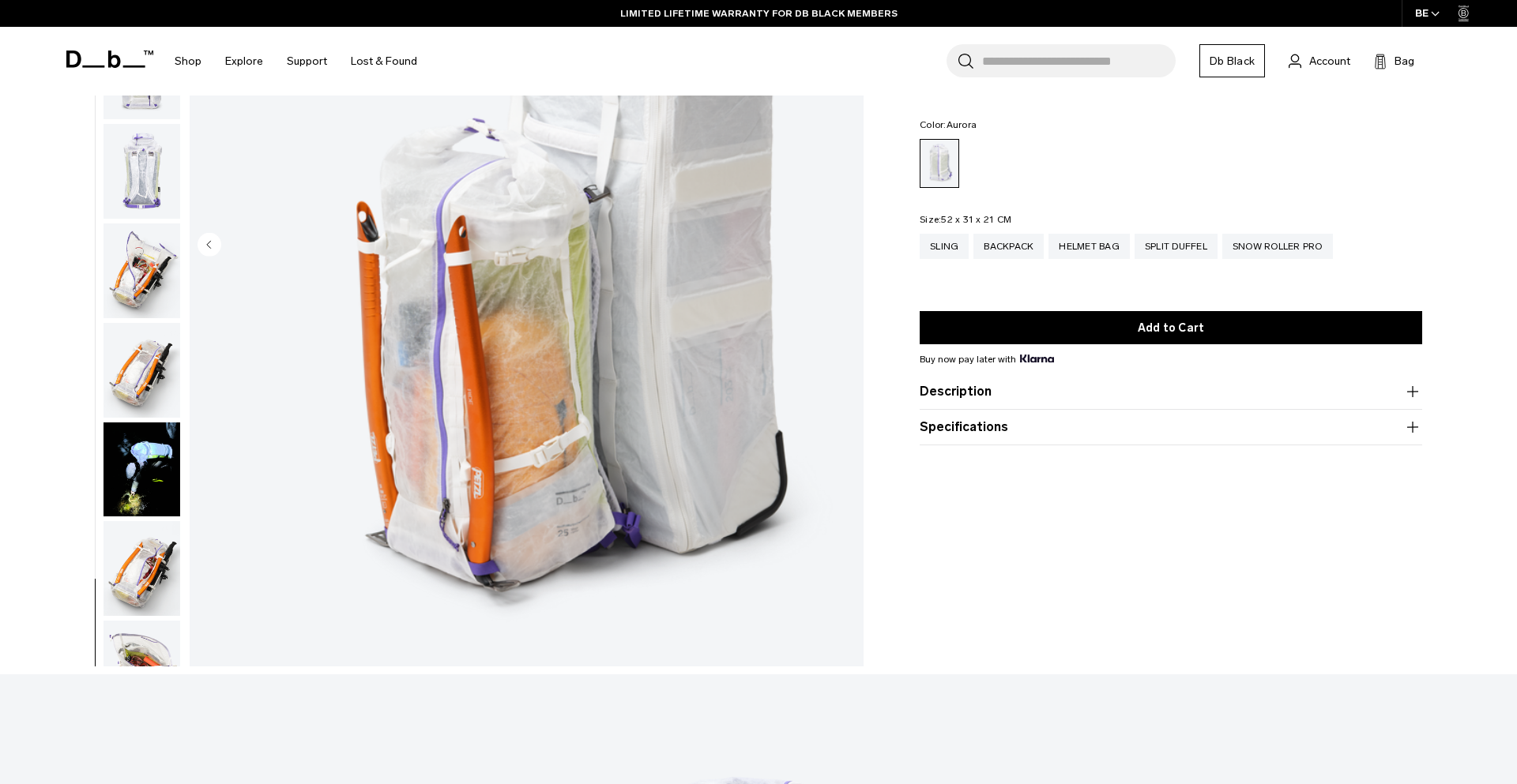
click at [1220, 387] on button "Description" at bounding box center [1171, 391] width 503 height 19
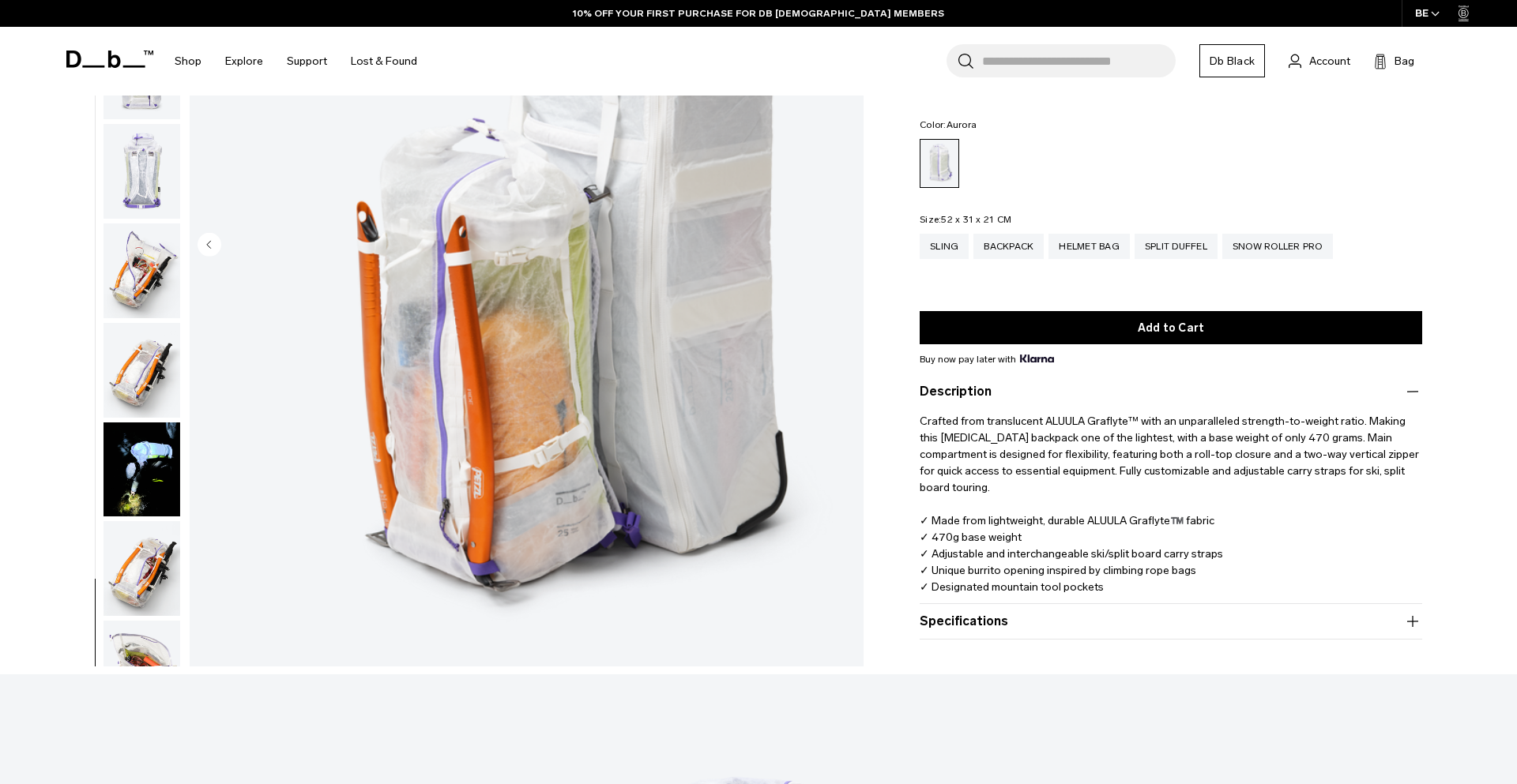
scroll to position [502, 0]
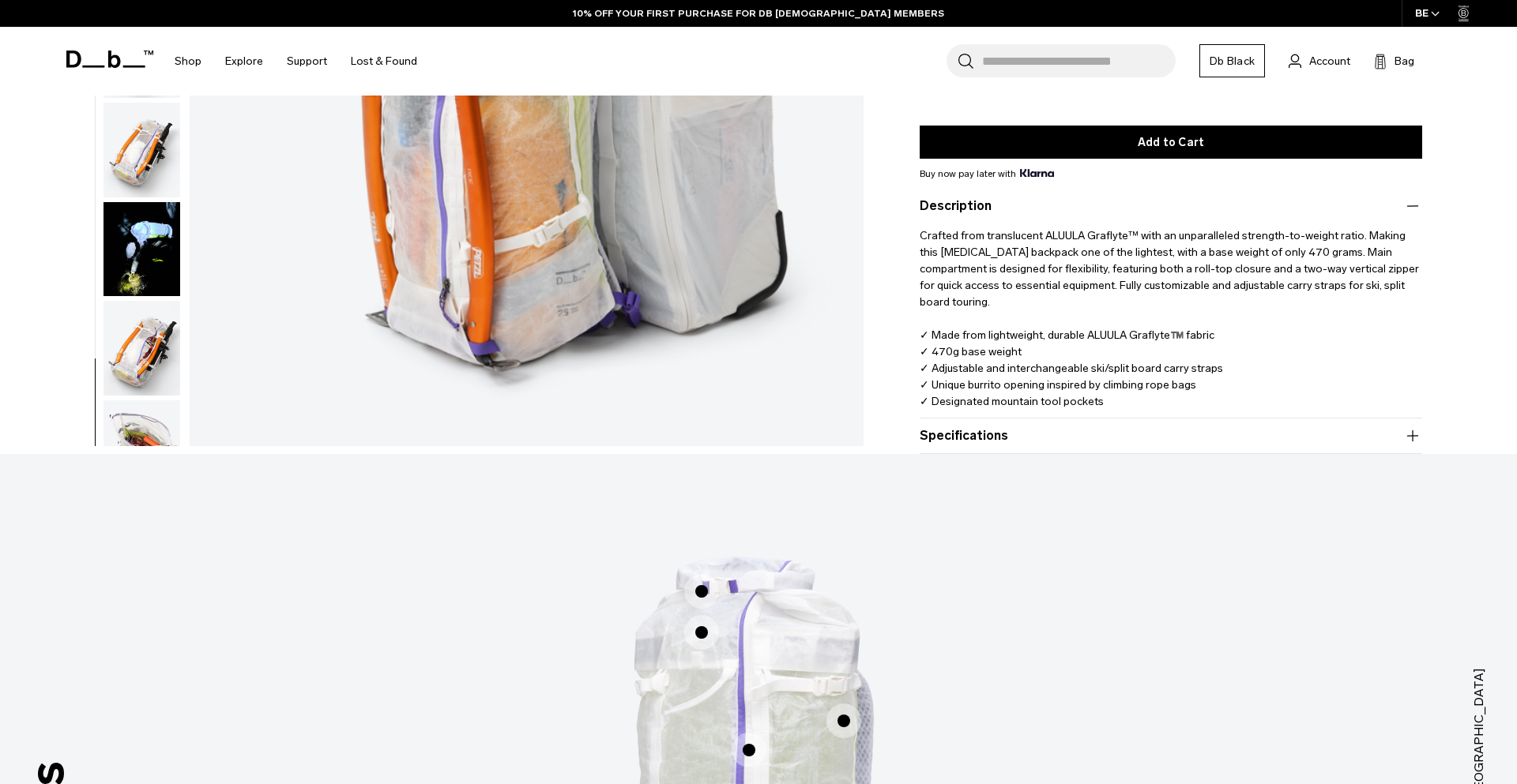
click at [1040, 438] on button "Specifications" at bounding box center [1171, 435] width 503 height 19
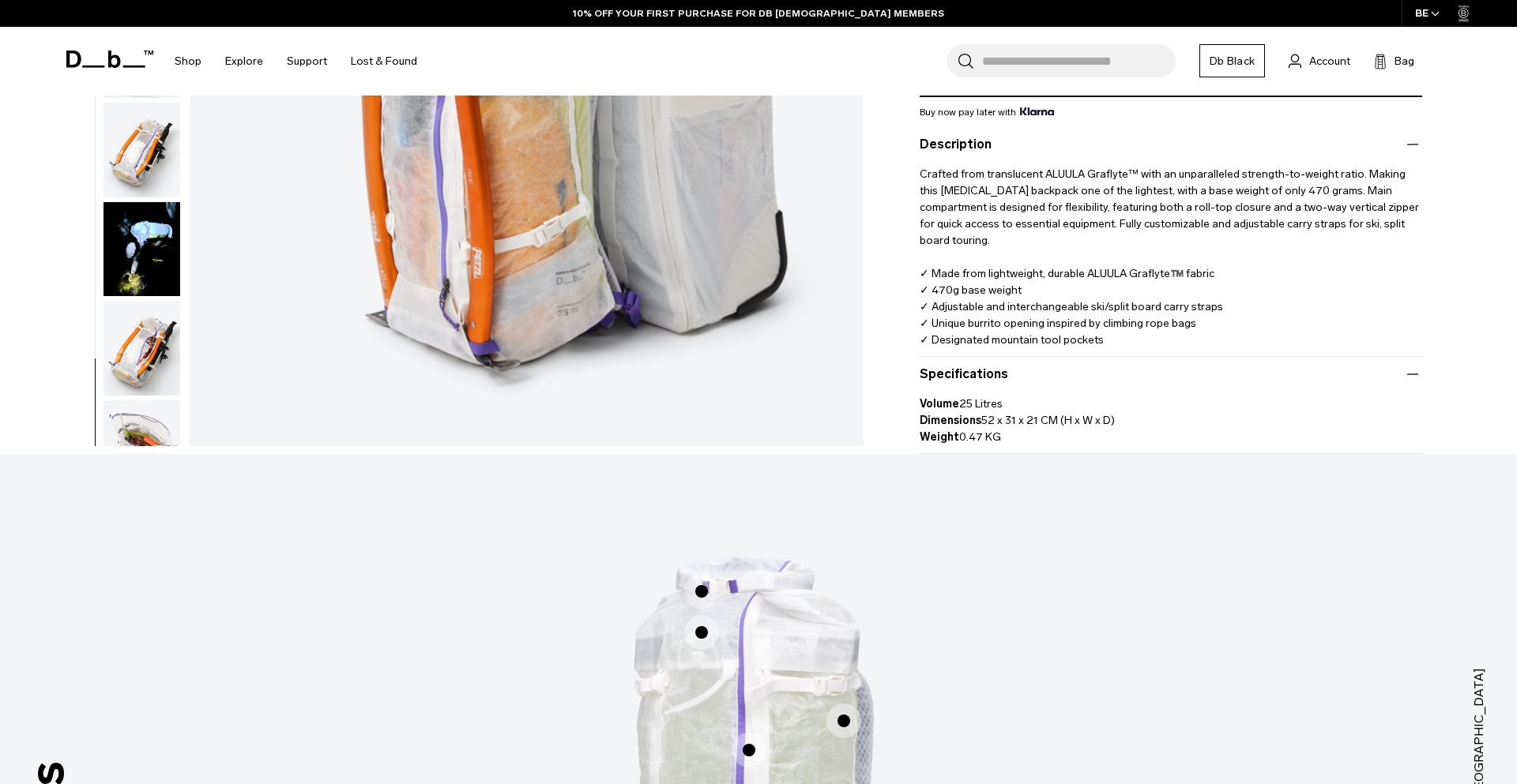
scroll to position [818, 0]
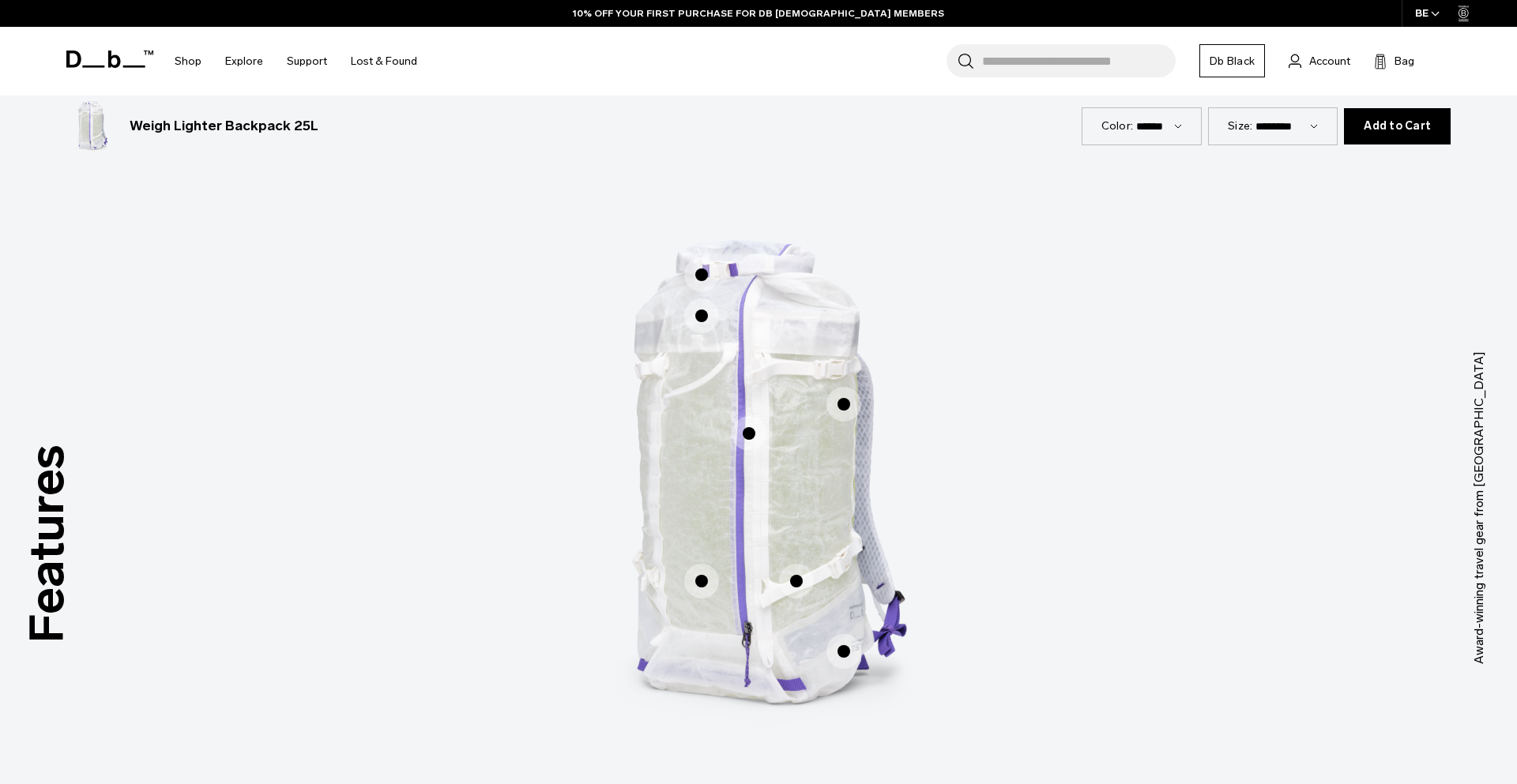
click at [847, 398] on span "1 / 3" at bounding box center [843, 404] width 34 height 34
click at [840, 416] on span "1 / 3" at bounding box center [843, 404] width 34 height 34
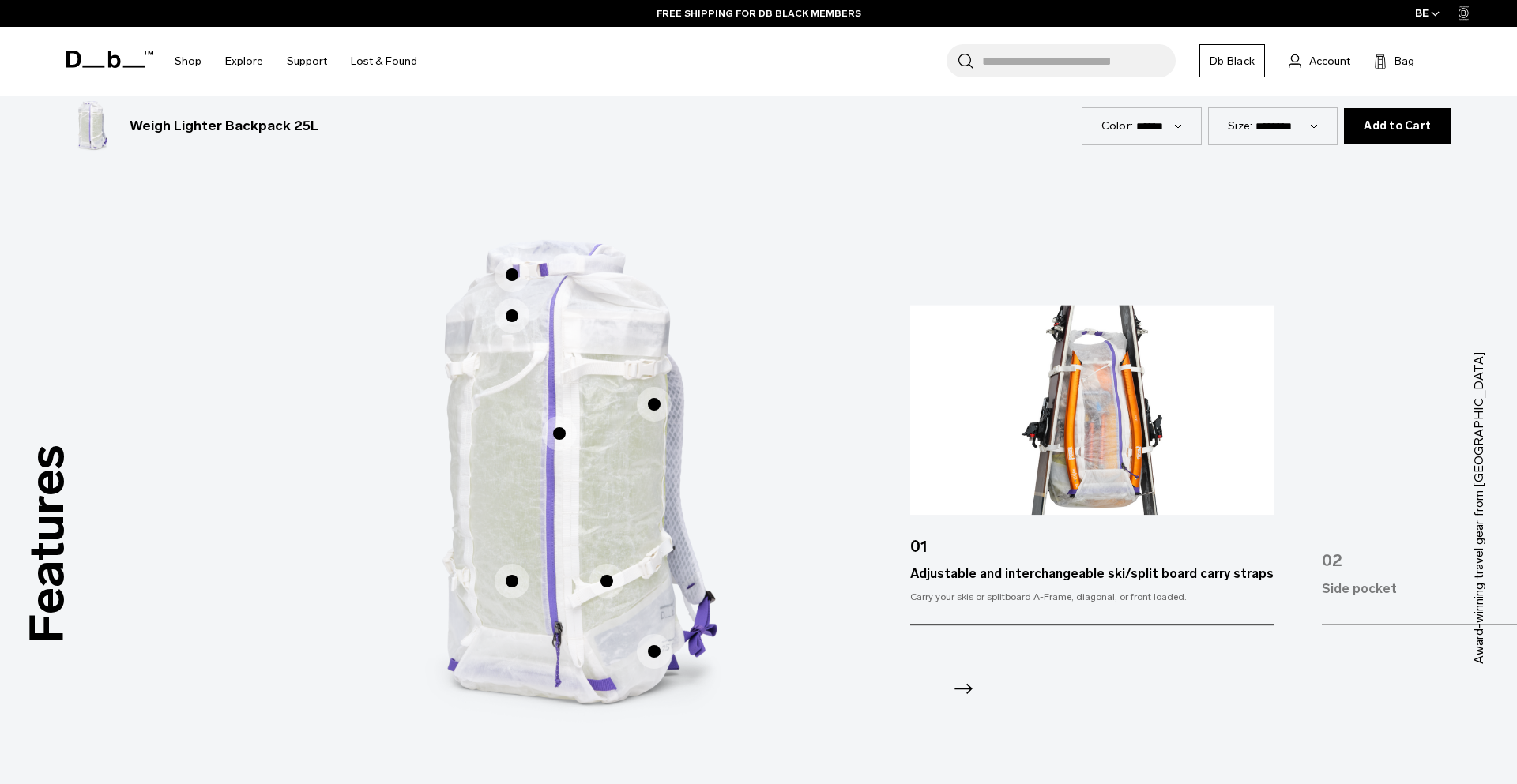
click at [555, 433] on span "1 / 3" at bounding box center [559, 433] width 34 height 34
click at [518, 270] on span "1 / 3" at bounding box center [512, 274] width 34 height 34
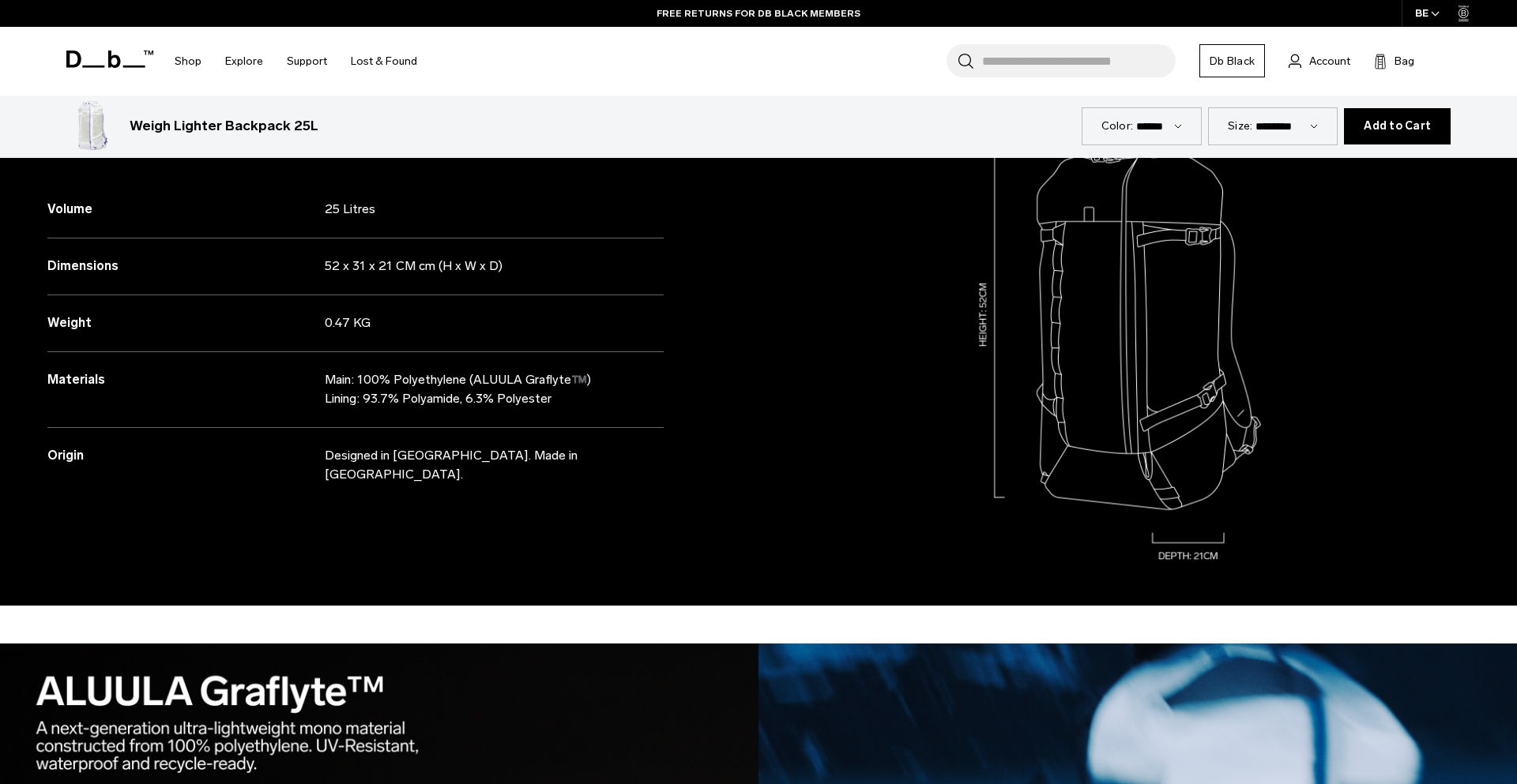
scroll to position [1592, 0]
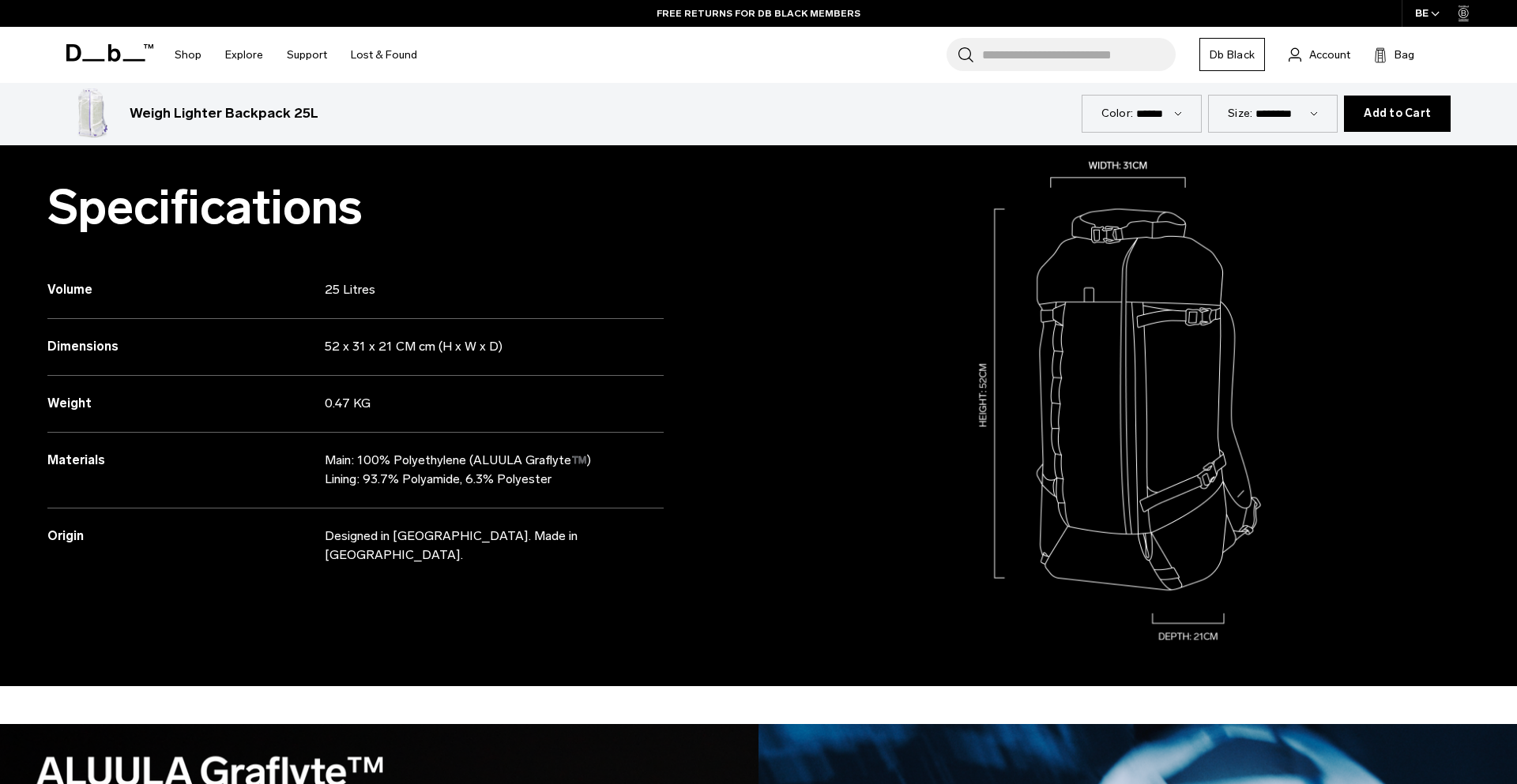
click at [587, 468] on p "Main: 100% Polyethylene (ALUULA Graflyte™️) Lining: 93.7% Polyamide, 6.3% Polye…" at bounding box center [479, 469] width 308 height 38
click at [584, 462] on p "Main: 100% Polyethylene (ALUULA Graflyte™️) Lining: 93.7% Polyamide, 6.3% Polye…" at bounding box center [479, 469] width 308 height 38
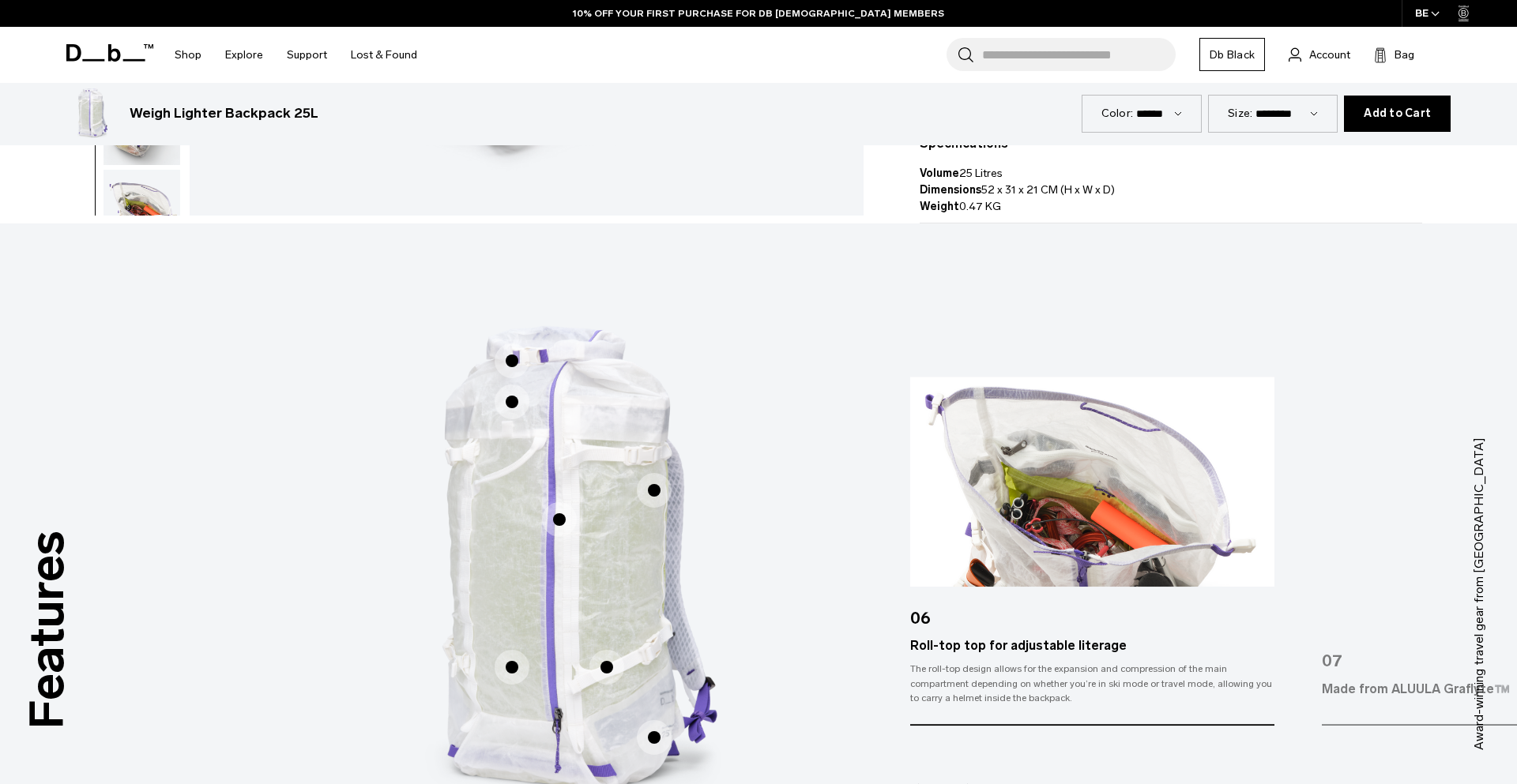
scroll to position [0, 0]
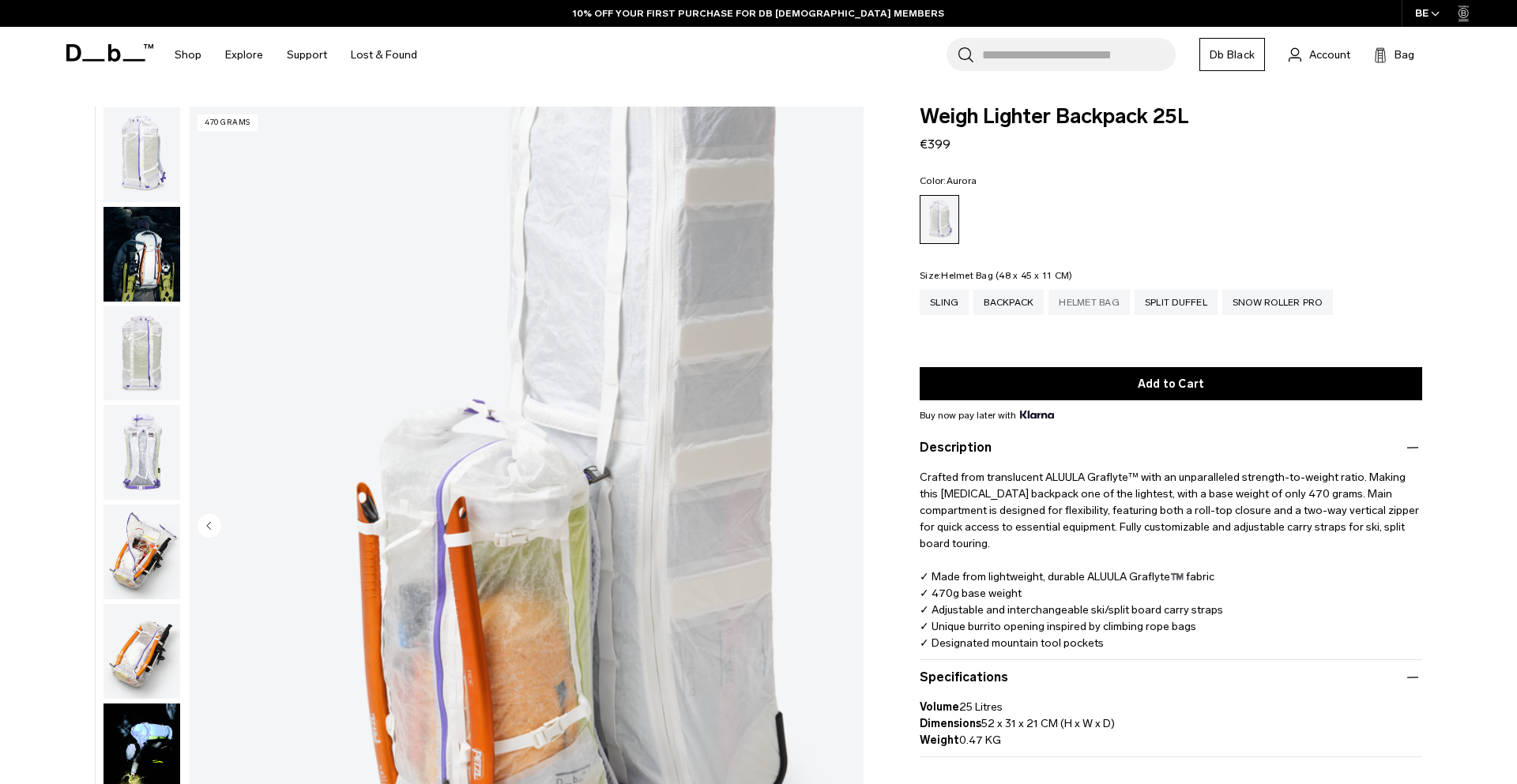
click at [1118, 303] on div "Helmet Bag" at bounding box center [1088, 303] width 81 height 25
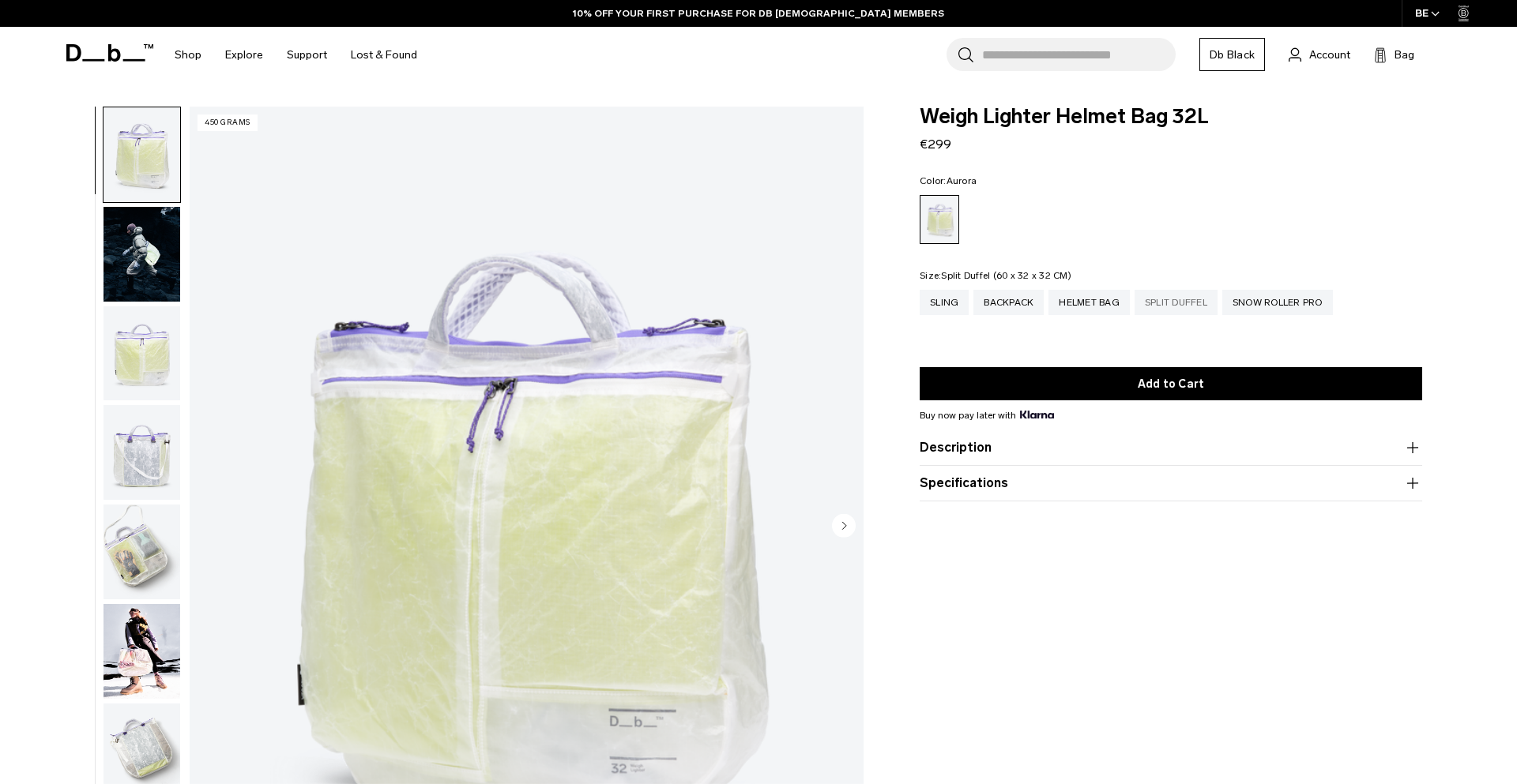
click at [1181, 298] on div "Split Duffel" at bounding box center [1176, 303] width 83 height 25
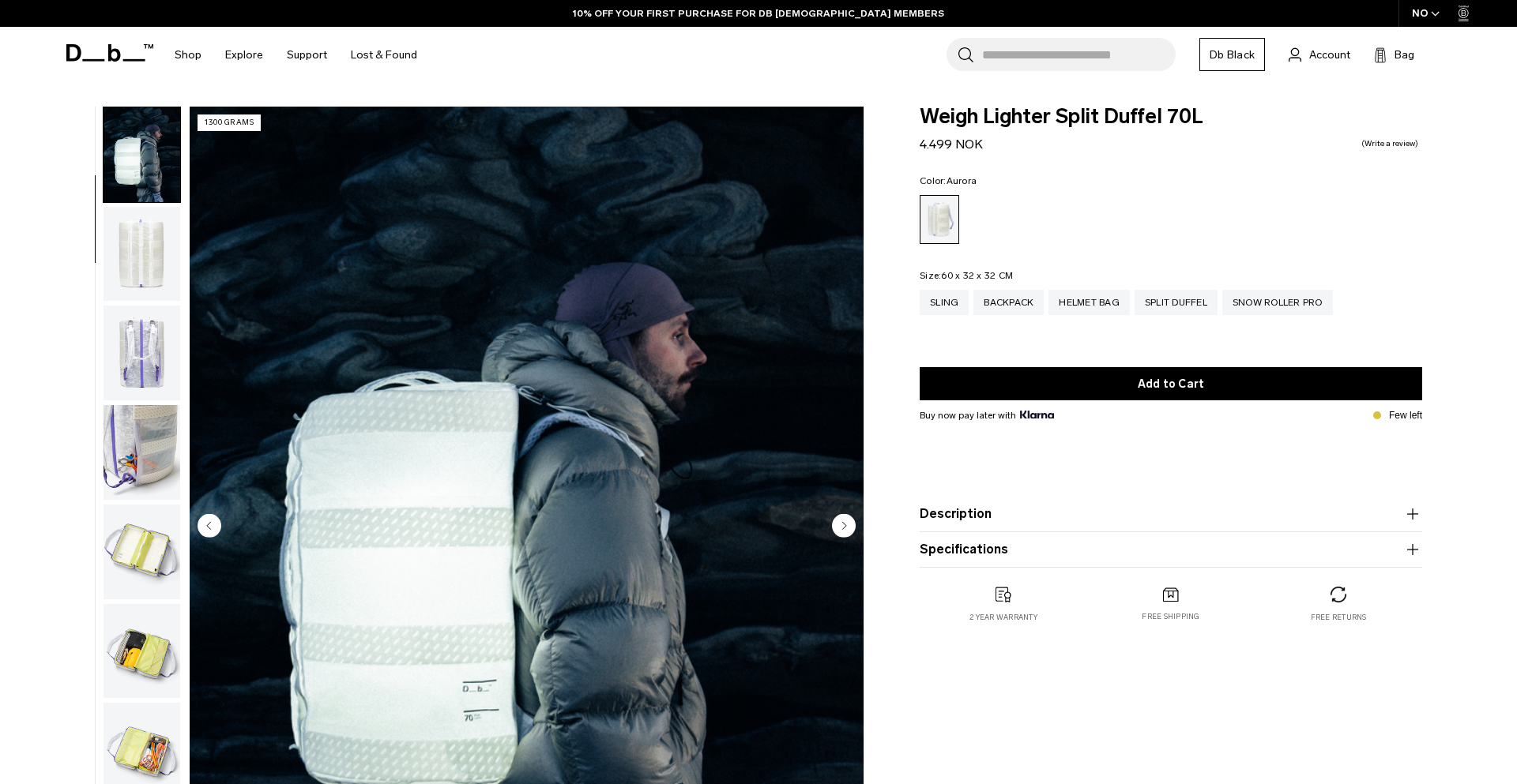
click at [139, 327] on img "button" at bounding box center [142, 353] width 76 height 95
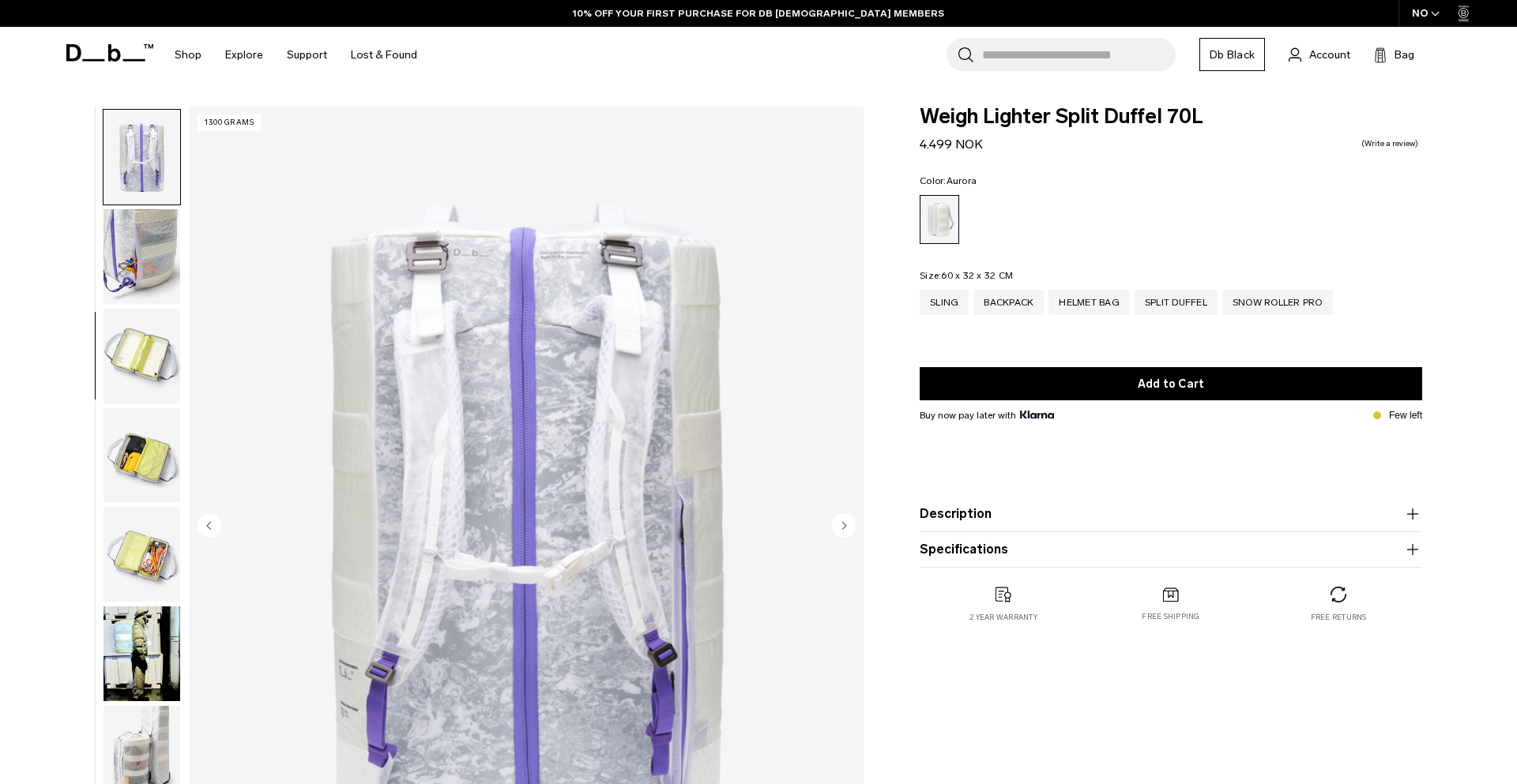
scroll to position [298, 0]
click at [144, 357] on img "button" at bounding box center [142, 354] width 76 height 95
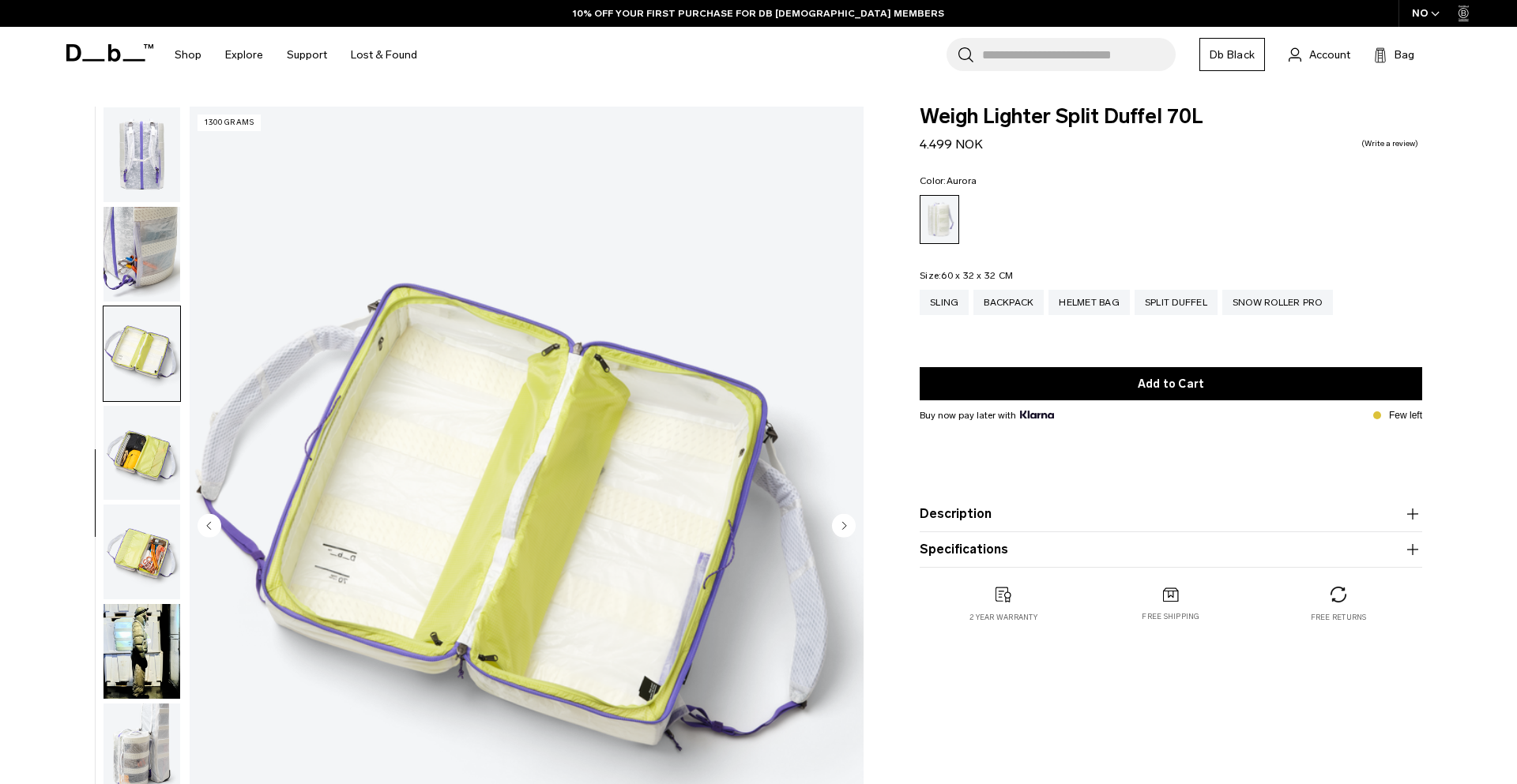
scroll to position [348, 0]
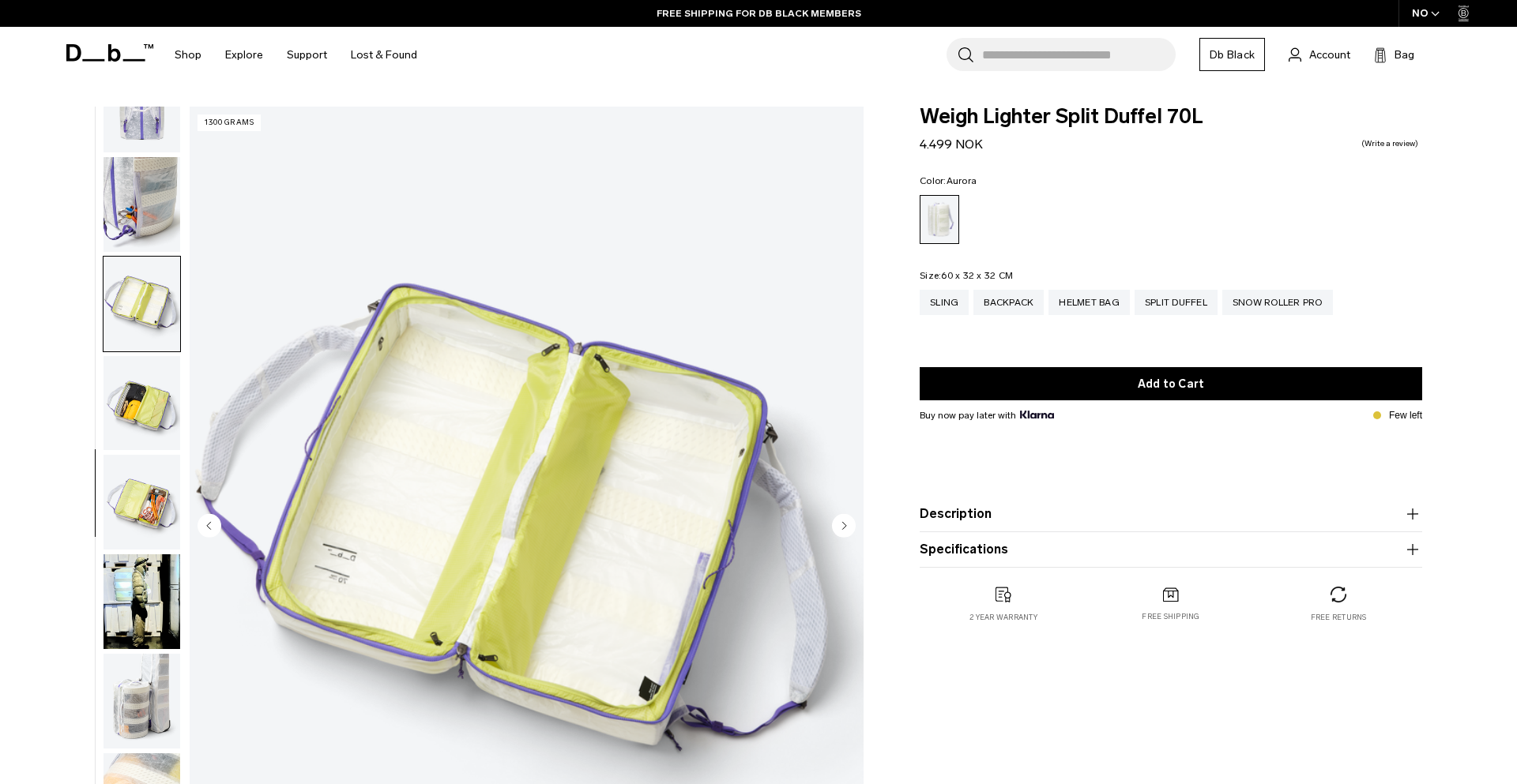
click at [147, 402] on img "button" at bounding box center [142, 403] width 76 height 95
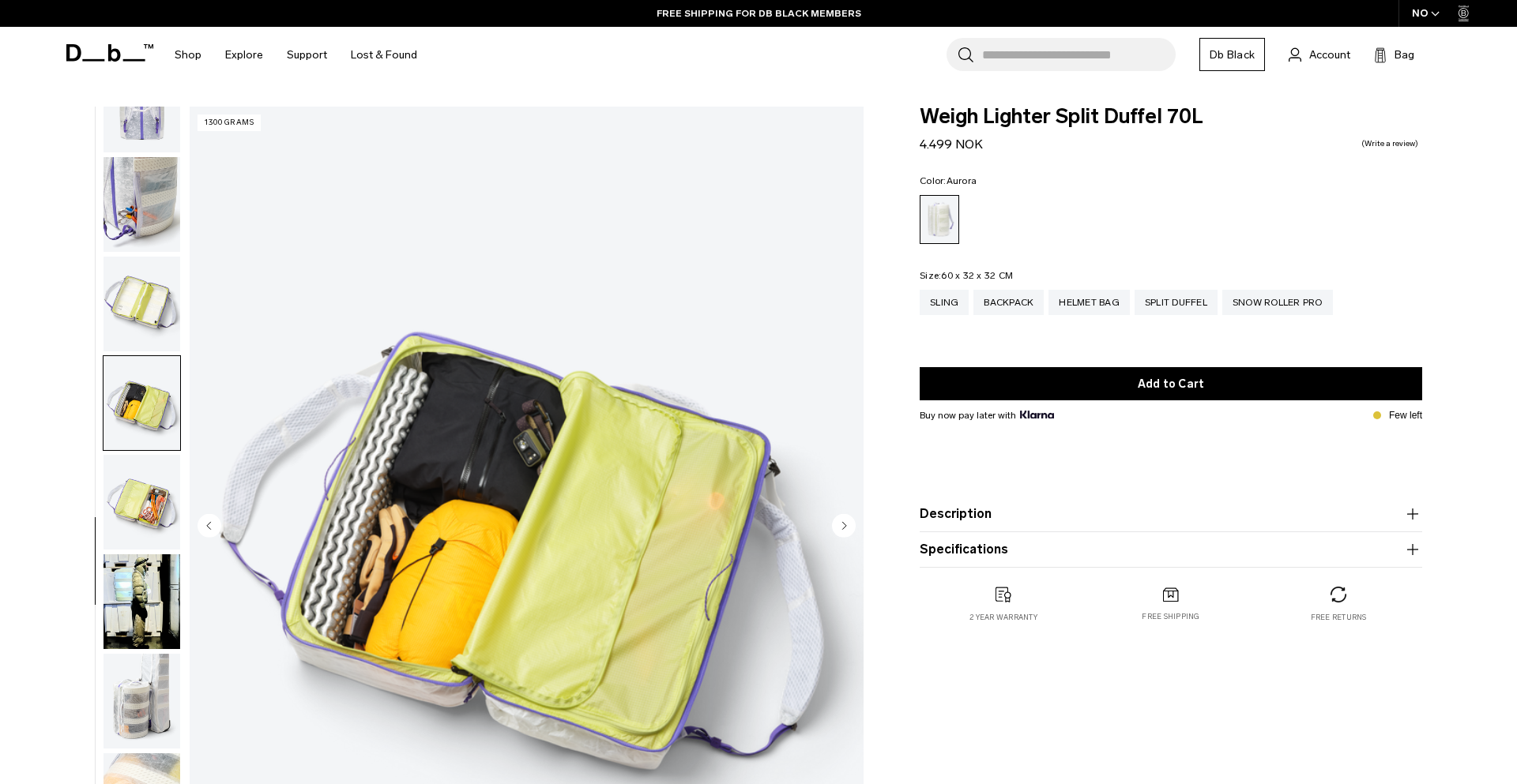
click at [154, 495] on img "button" at bounding box center [142, 502] width 76 height 95
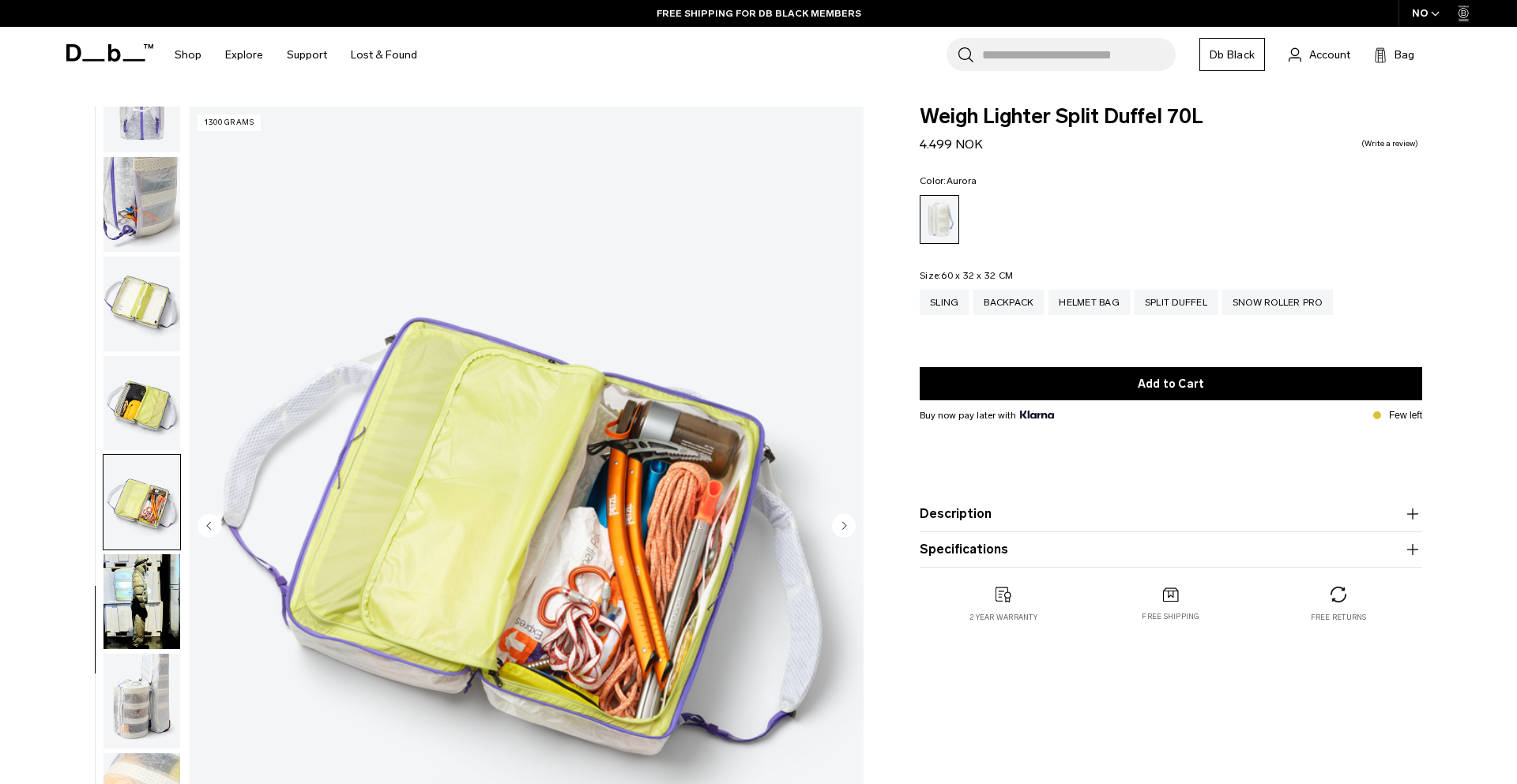
click at [151, 581] on img "button" at bounding box center [142, 602] width 76 height 95
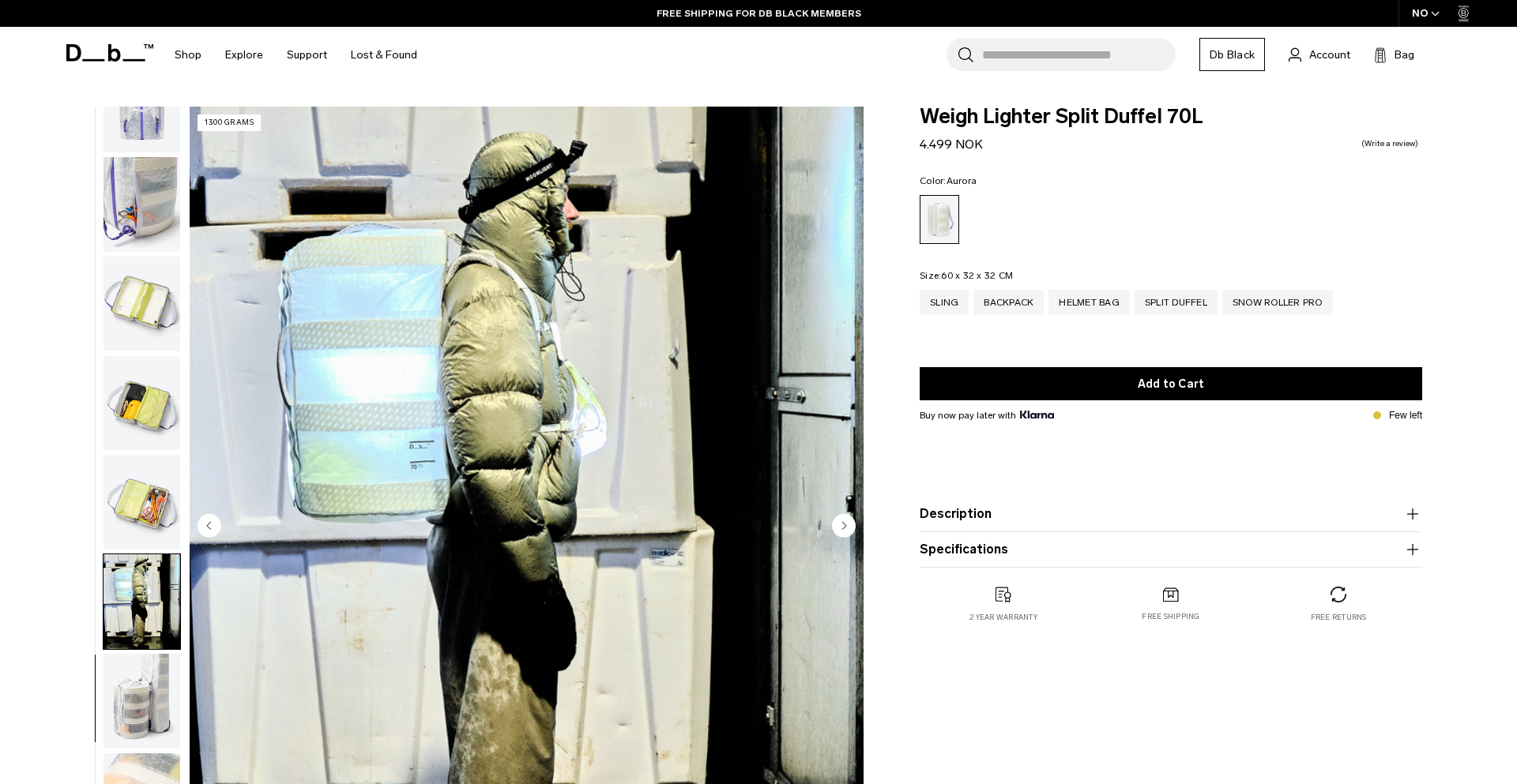
click at [141, 678] on img "button" at bounding box center [142, 701] width 76 height 95
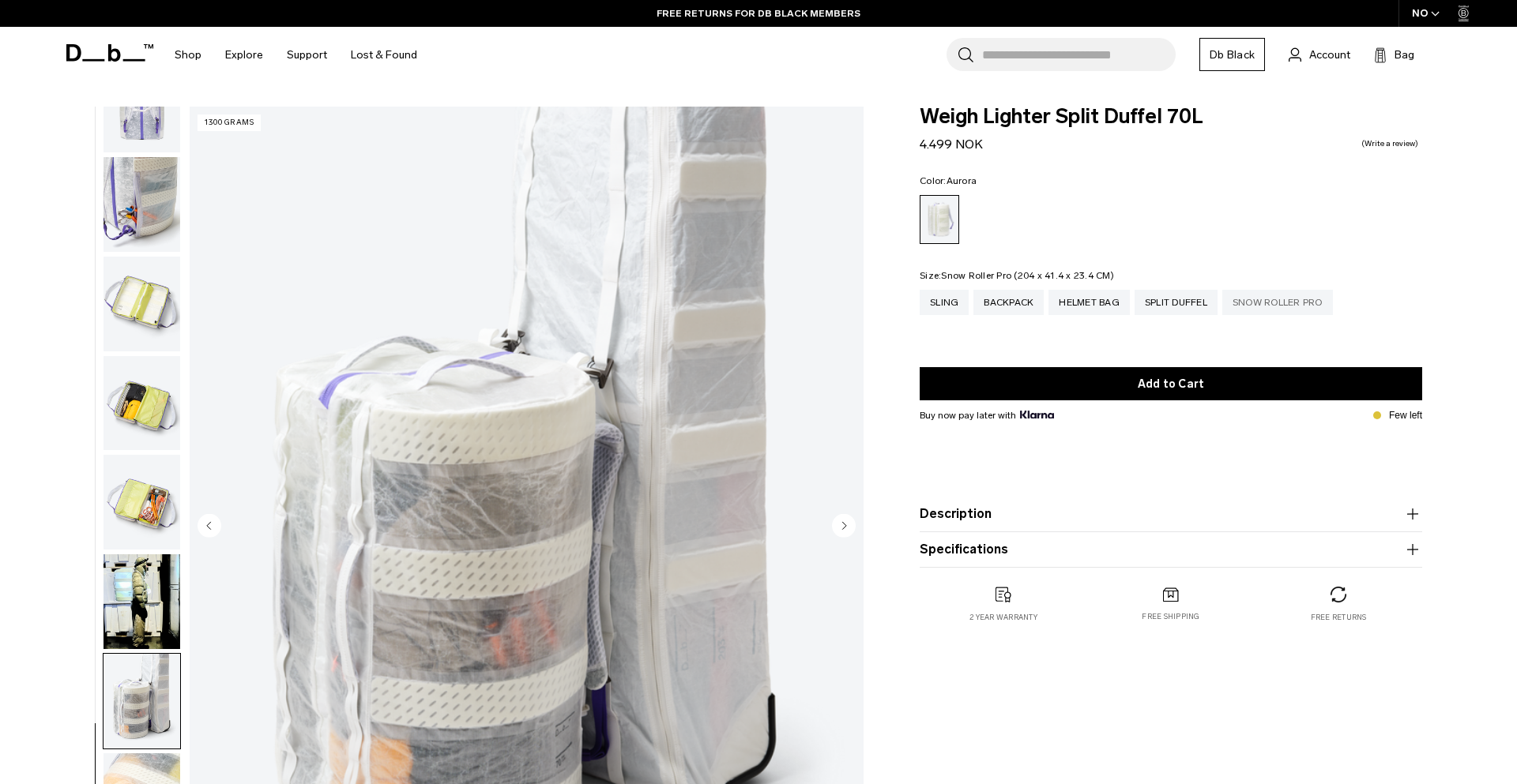
click at [1300, 302] on div "Snow Roller Pro" at bounding box center [1278, 303] width 111 height 25
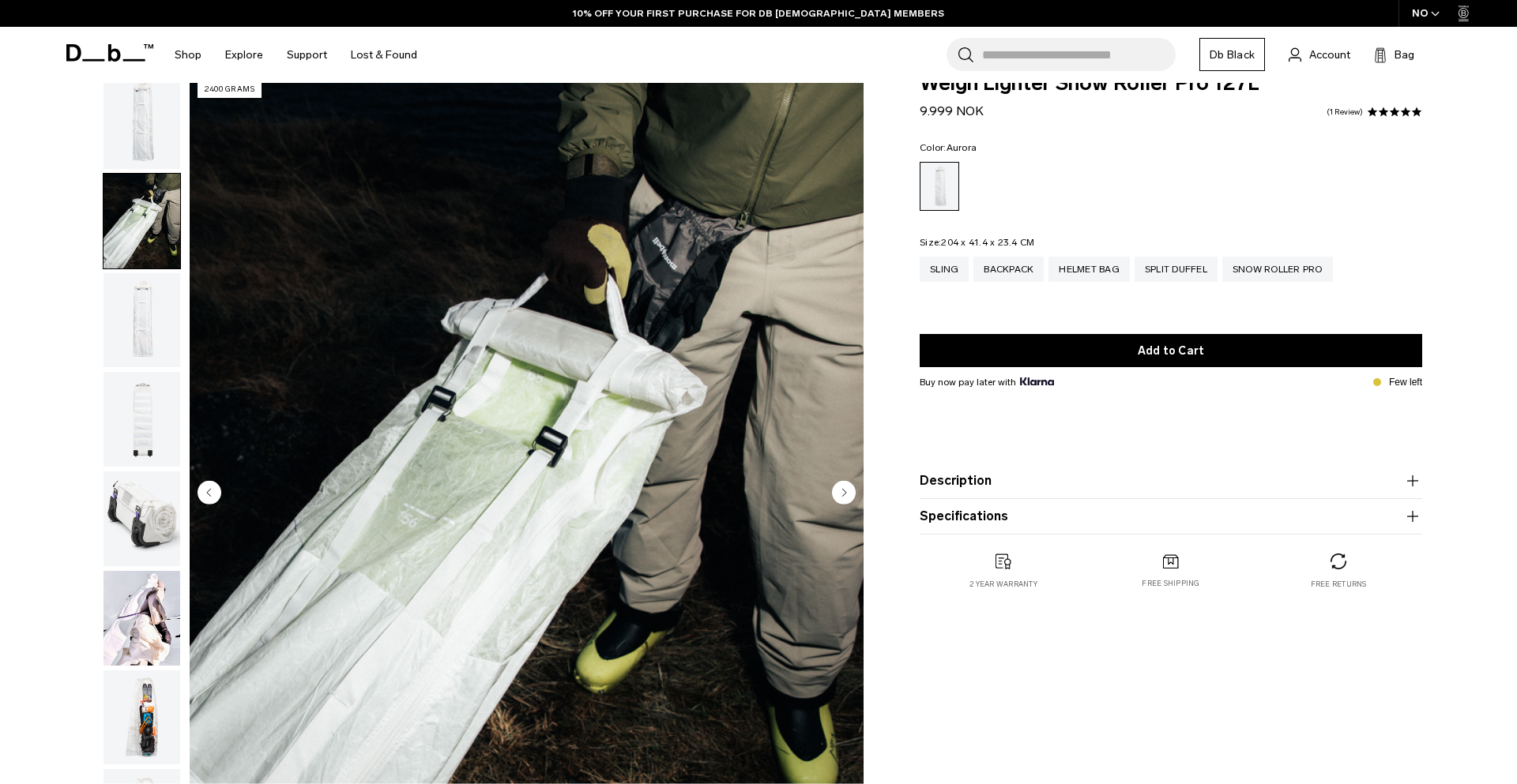
click at [158, 316] on img "button" at bounding box center [142, 320] width 76 height 95
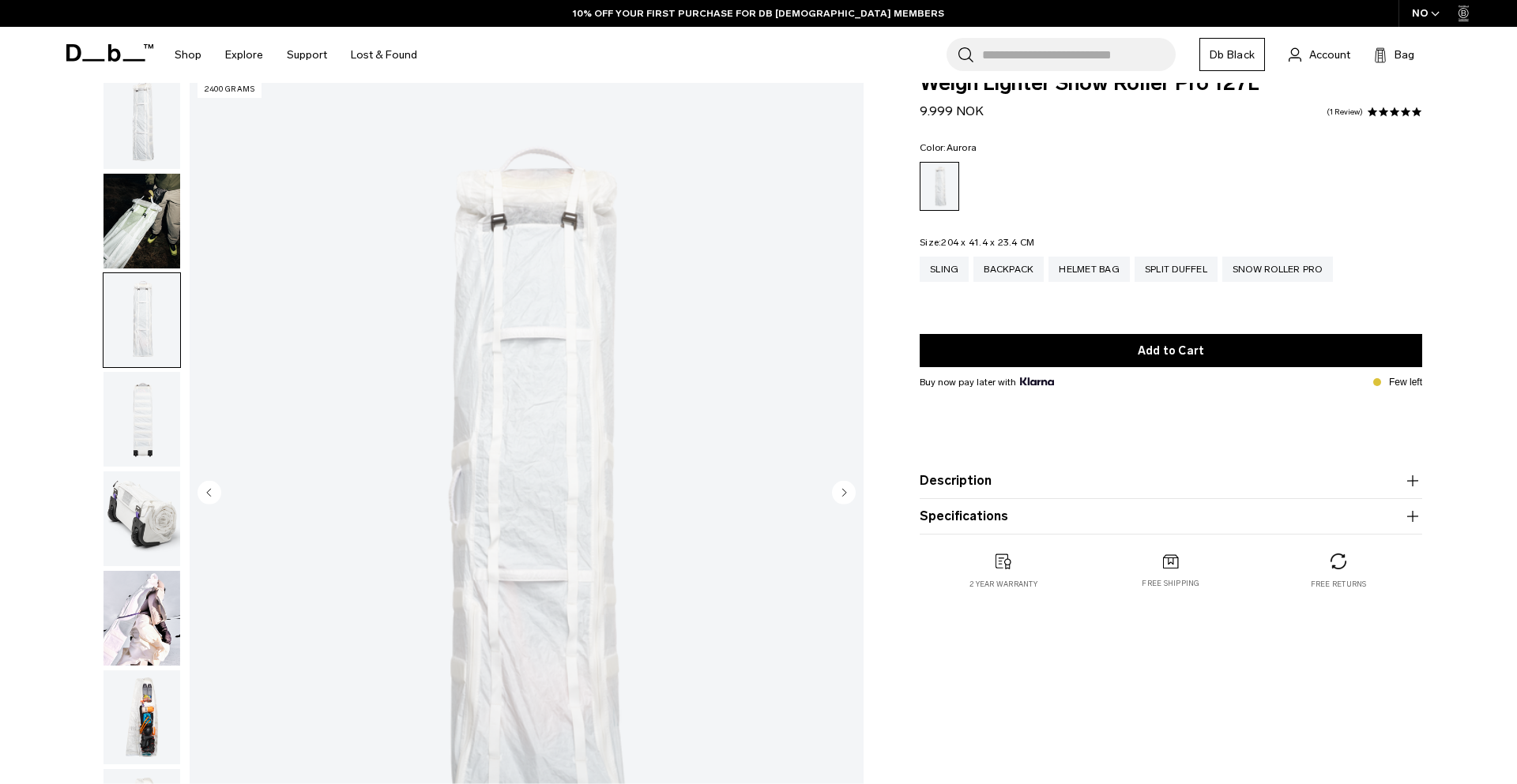
click at [147, 395] on img "button" at bounding box center [142, 419] width 76 height 95
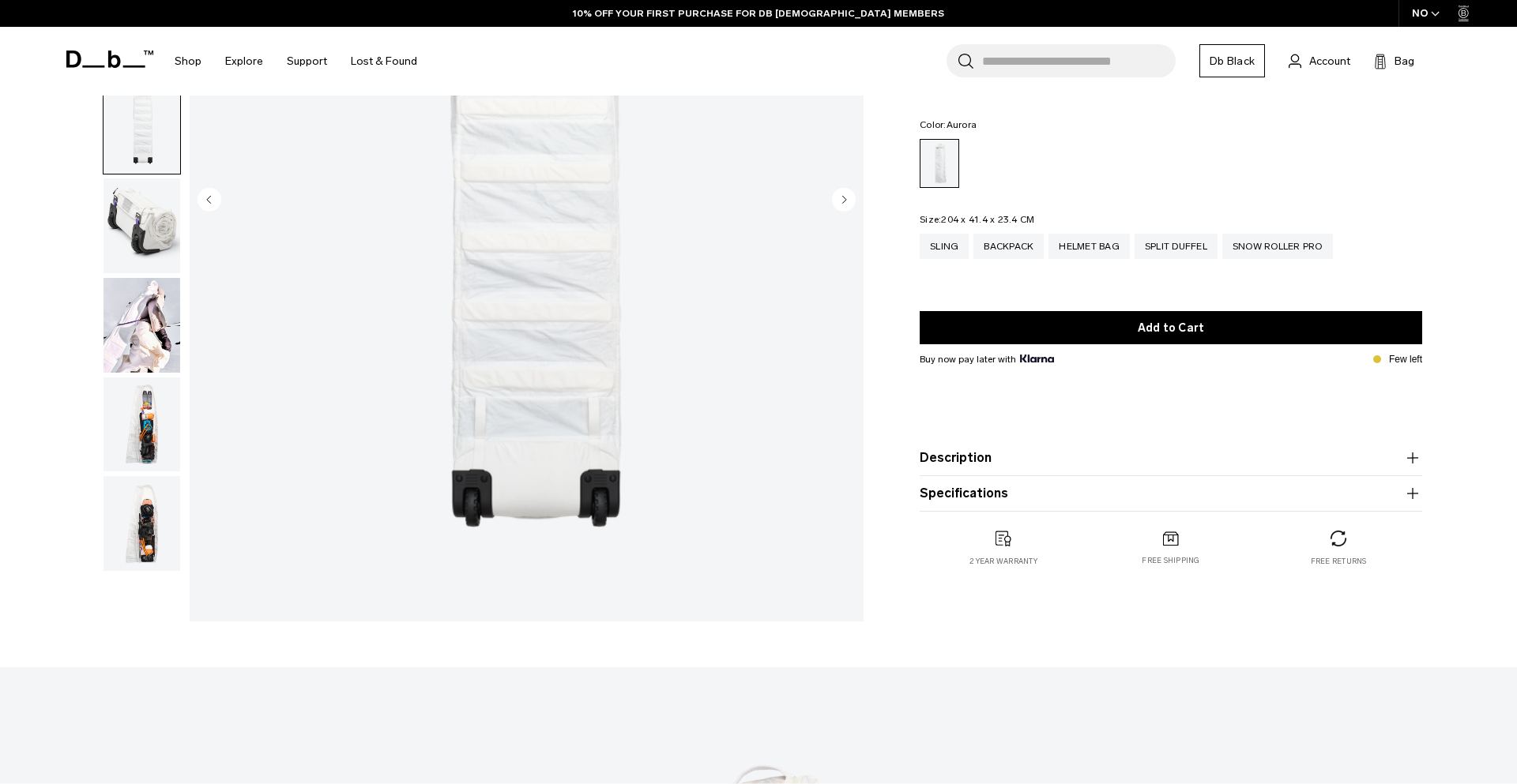
scroll to position [246, 0]
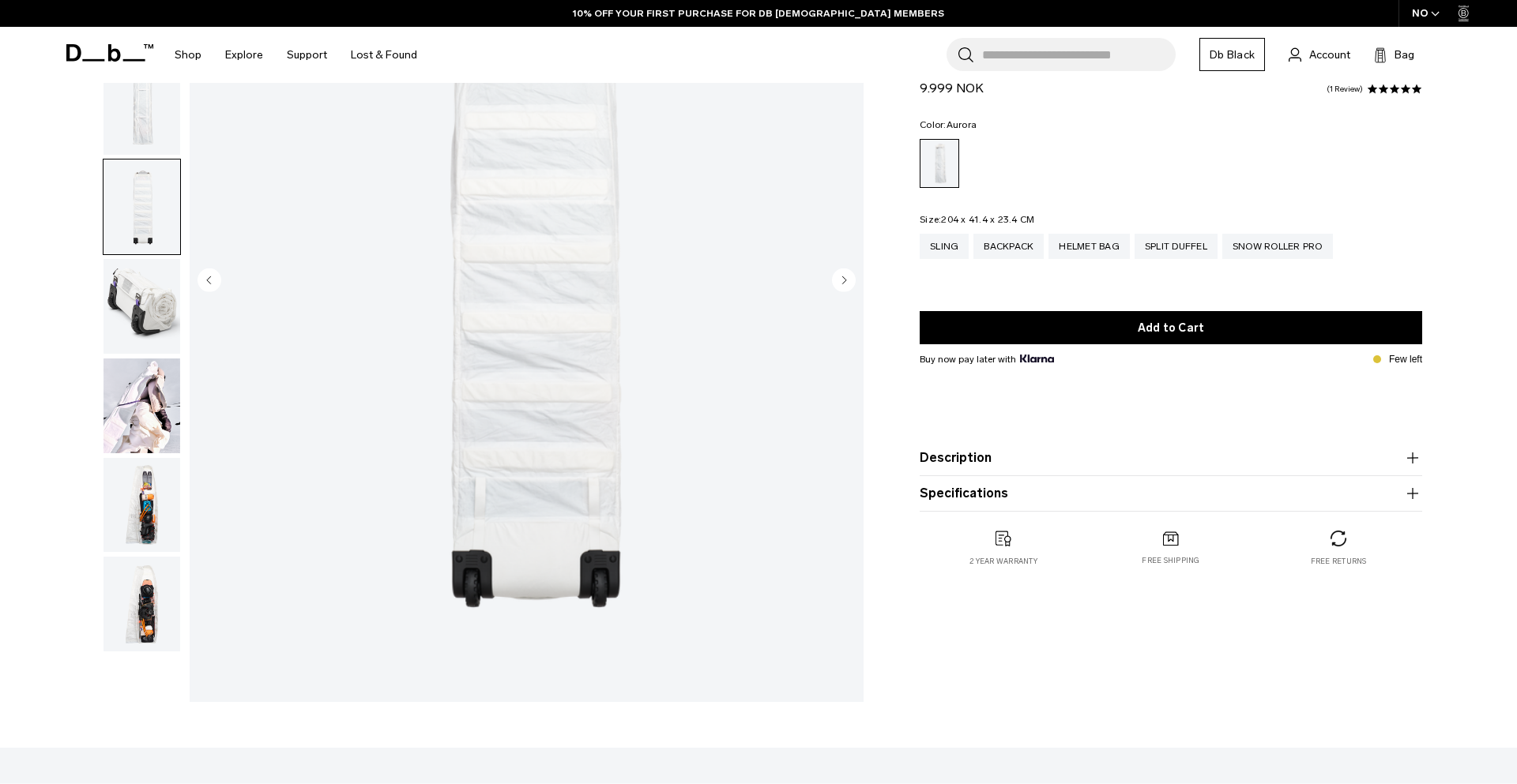
click at [153, 310] on img "button" at bounding box center [142, 306] width 76 height 95
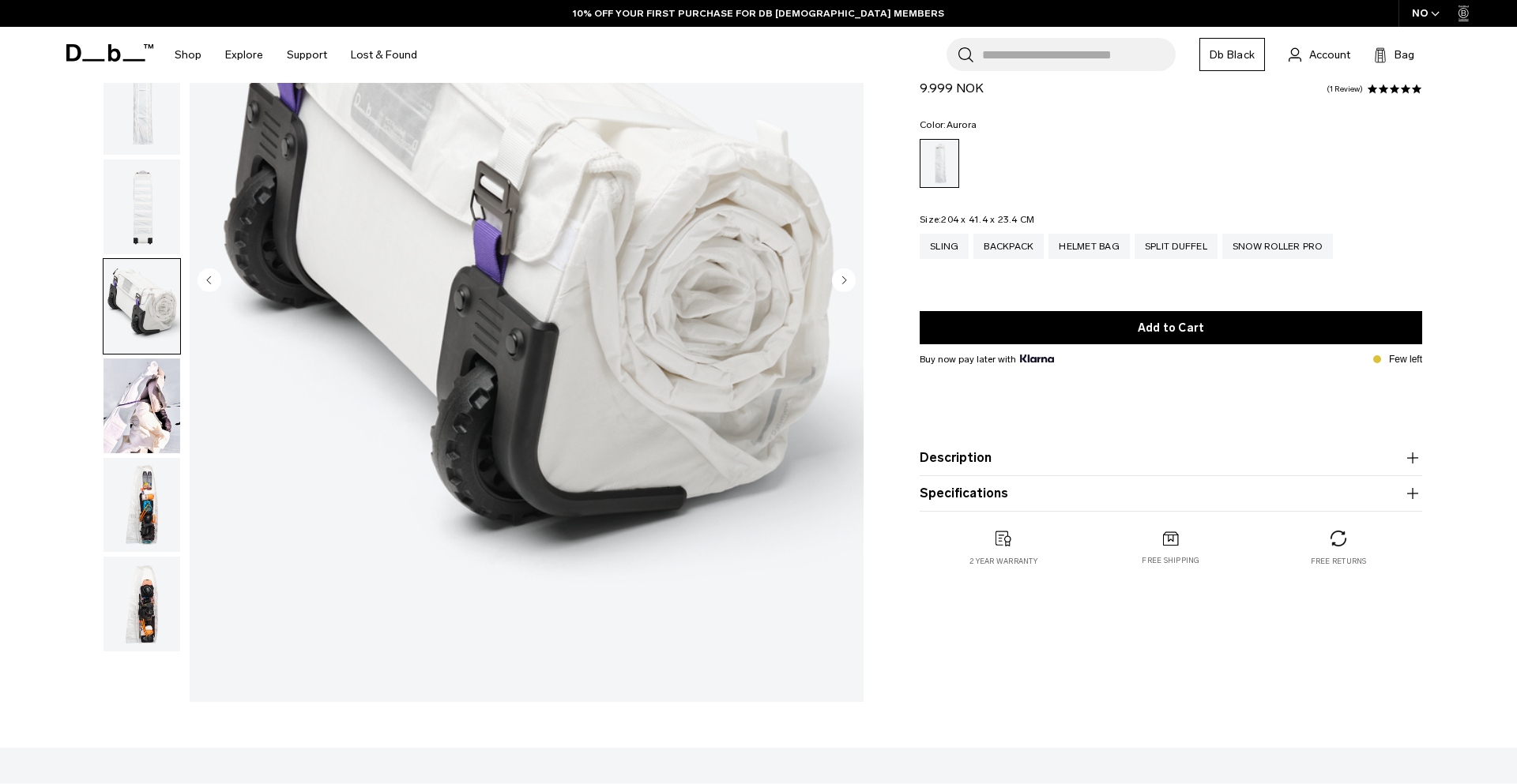
click at [141, 411] on img "button" at bounding box center [142, 406] width 76 height 95
click at [147, 413] on img "button" at bounding box center [142, 406] width 76 height 95
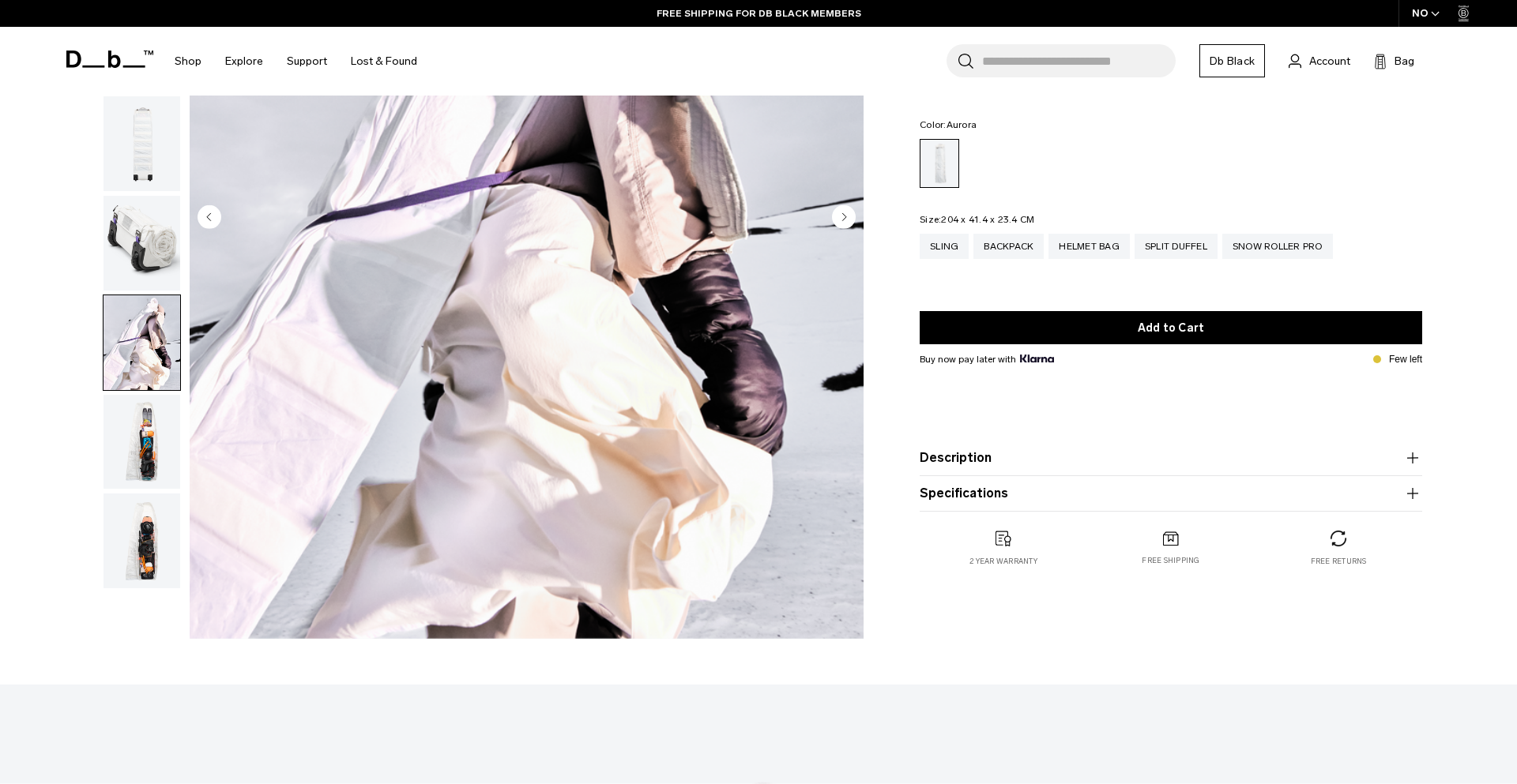
scroll to position [471, 0]
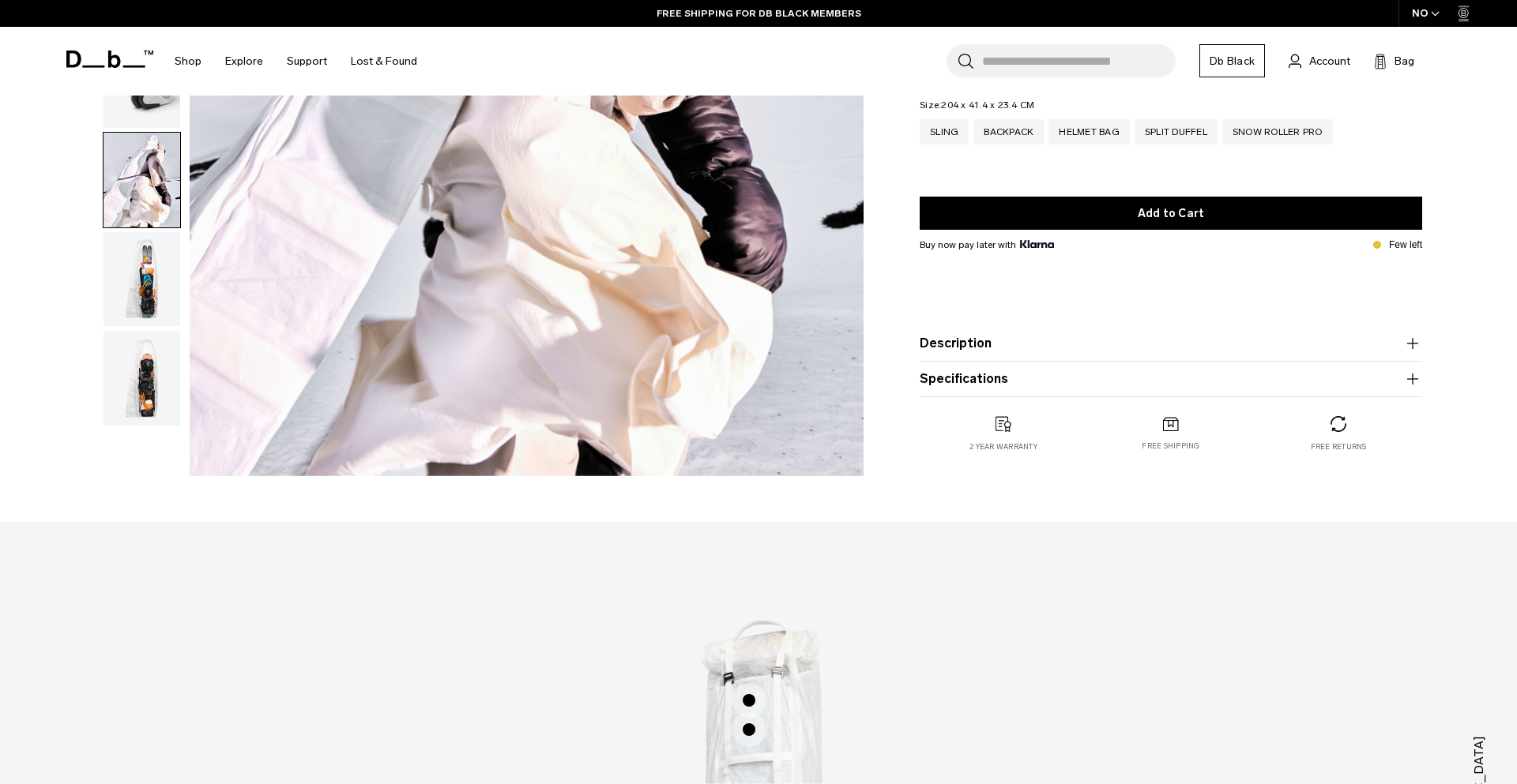
click at [143, 288] on img "button" at bounding box center [142, 279] width 76 height 95
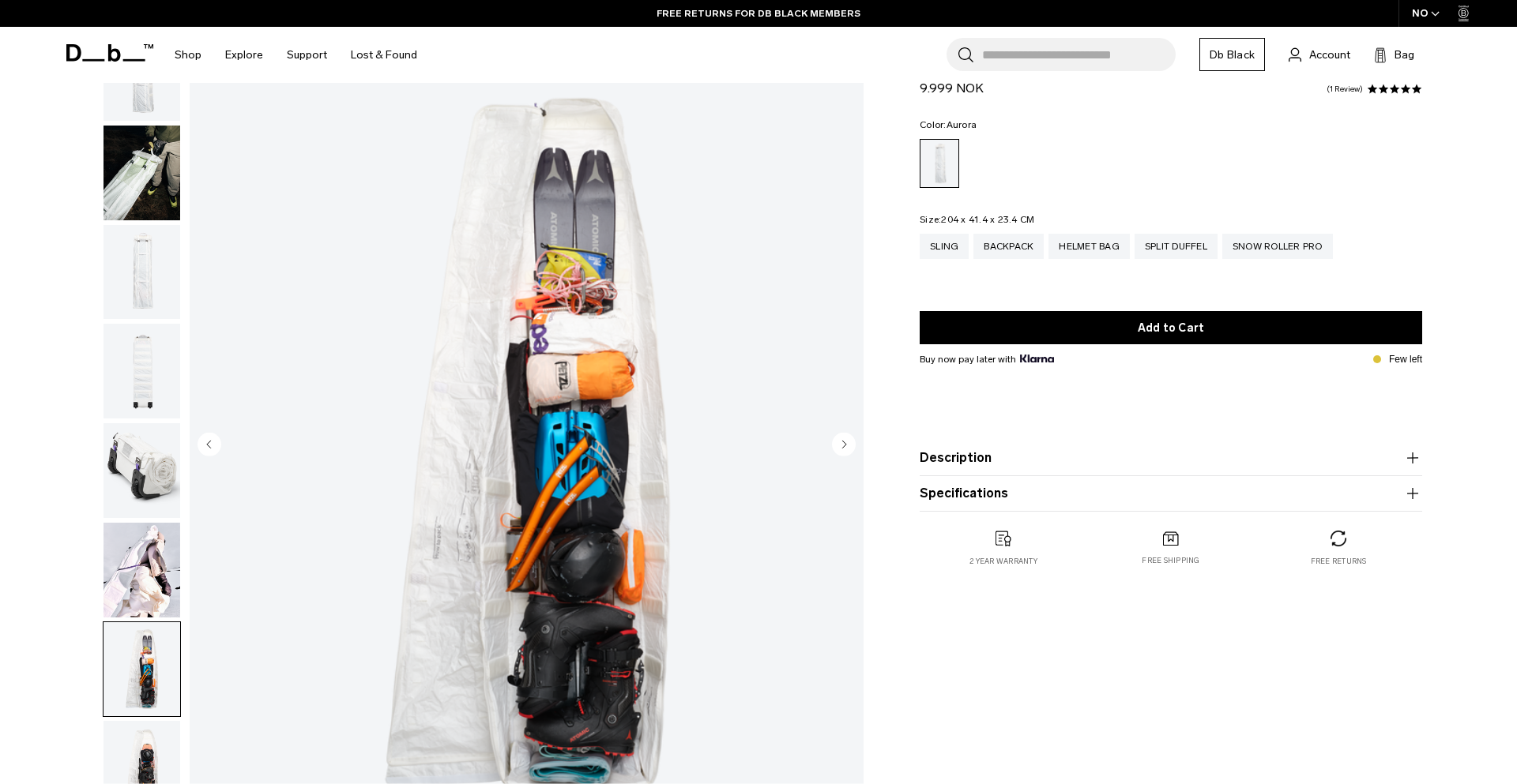
scroll to position [381, 0]
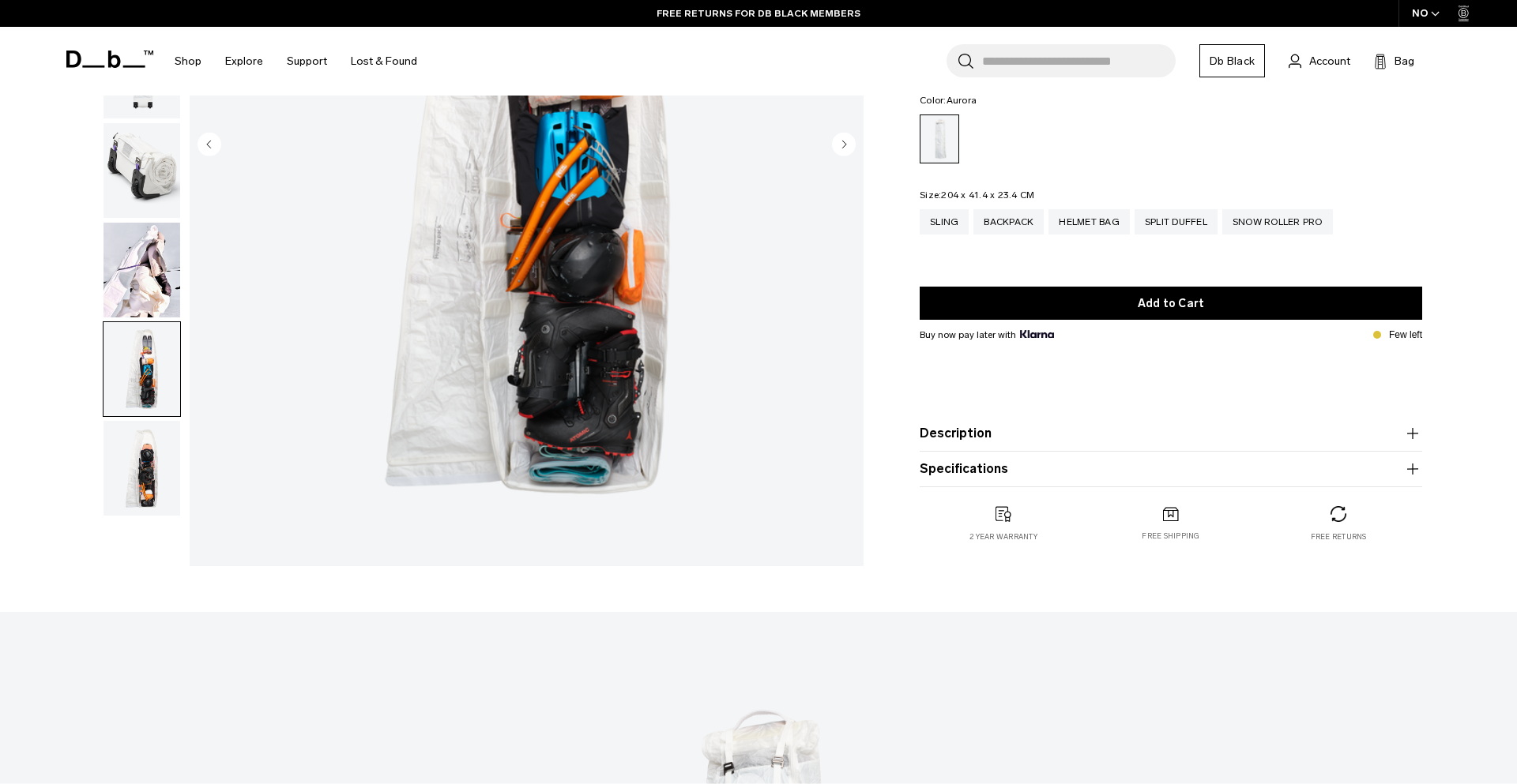
click at [142, 446] on img "button" at bounding box center [142, 468] width 76 height 95
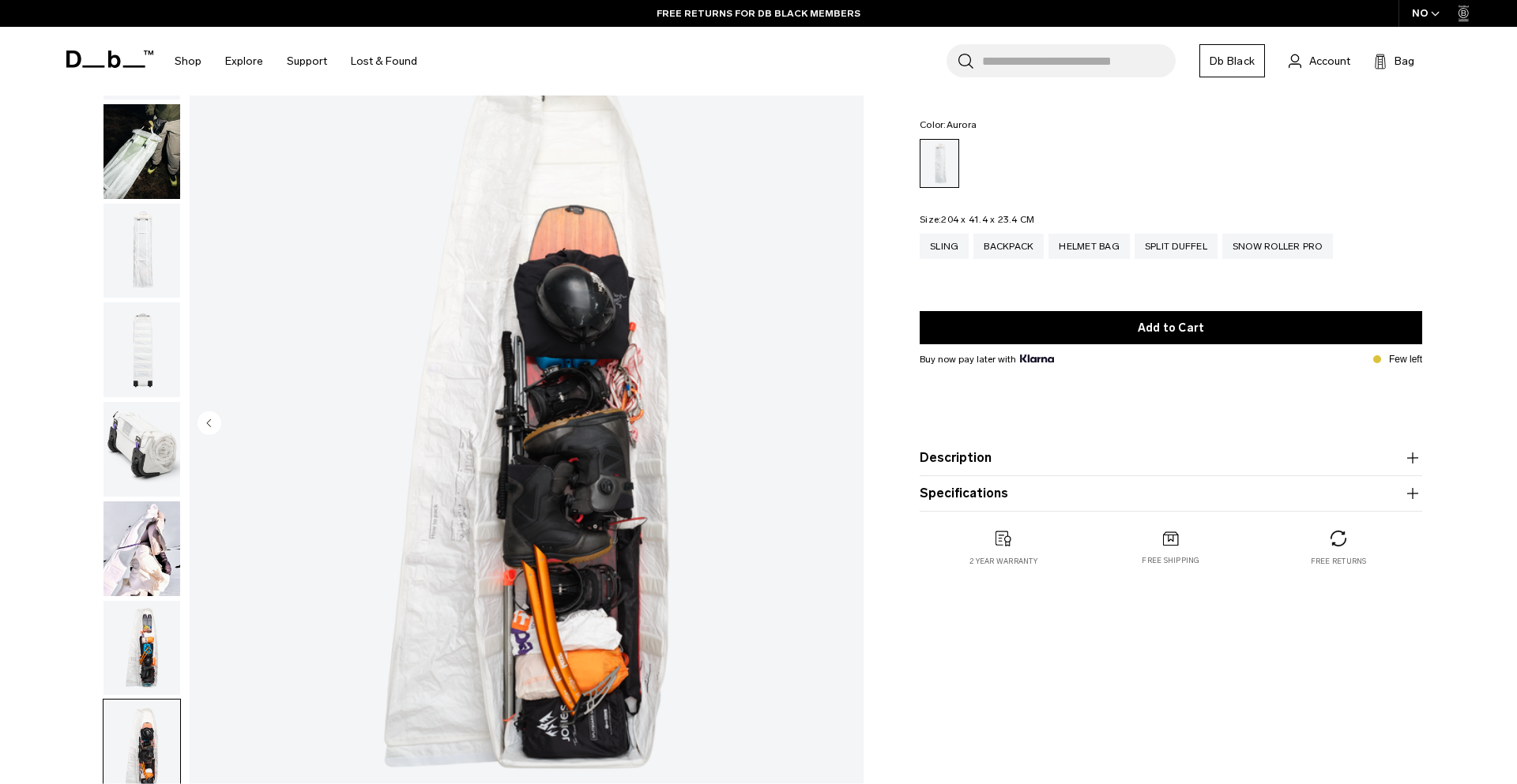
scroll to position [0, 0]
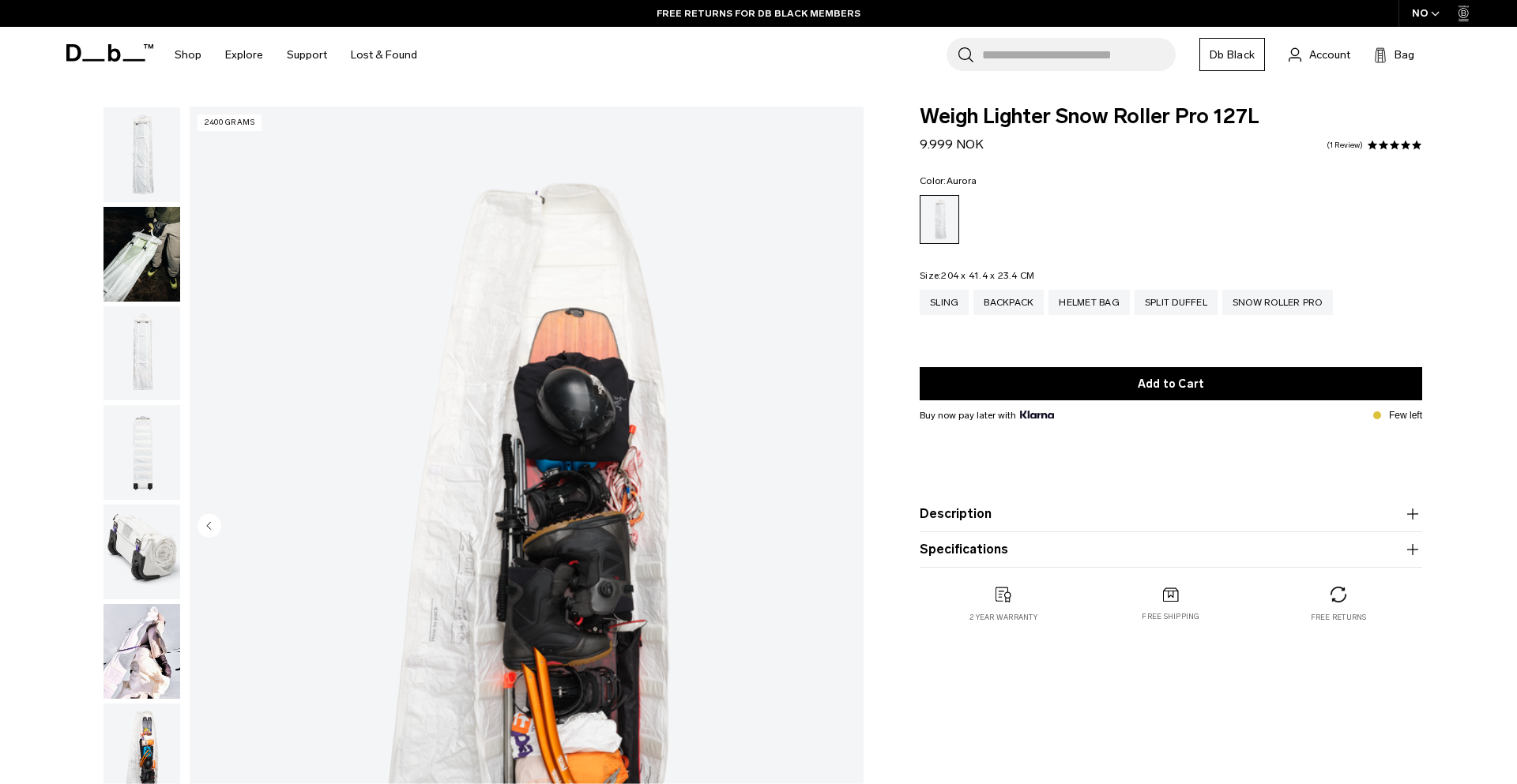
click at [1142, 157] on form "Weigh Lighter Snow Roller Pro 127L 9.999 NOK 5.0 star rating 1 Review Color: [G…" at bounding box center [1171, 337] width 503 height 462
click at [1428, 10] on div "NO" at bounding box center [1426, 13] width 55 height 26
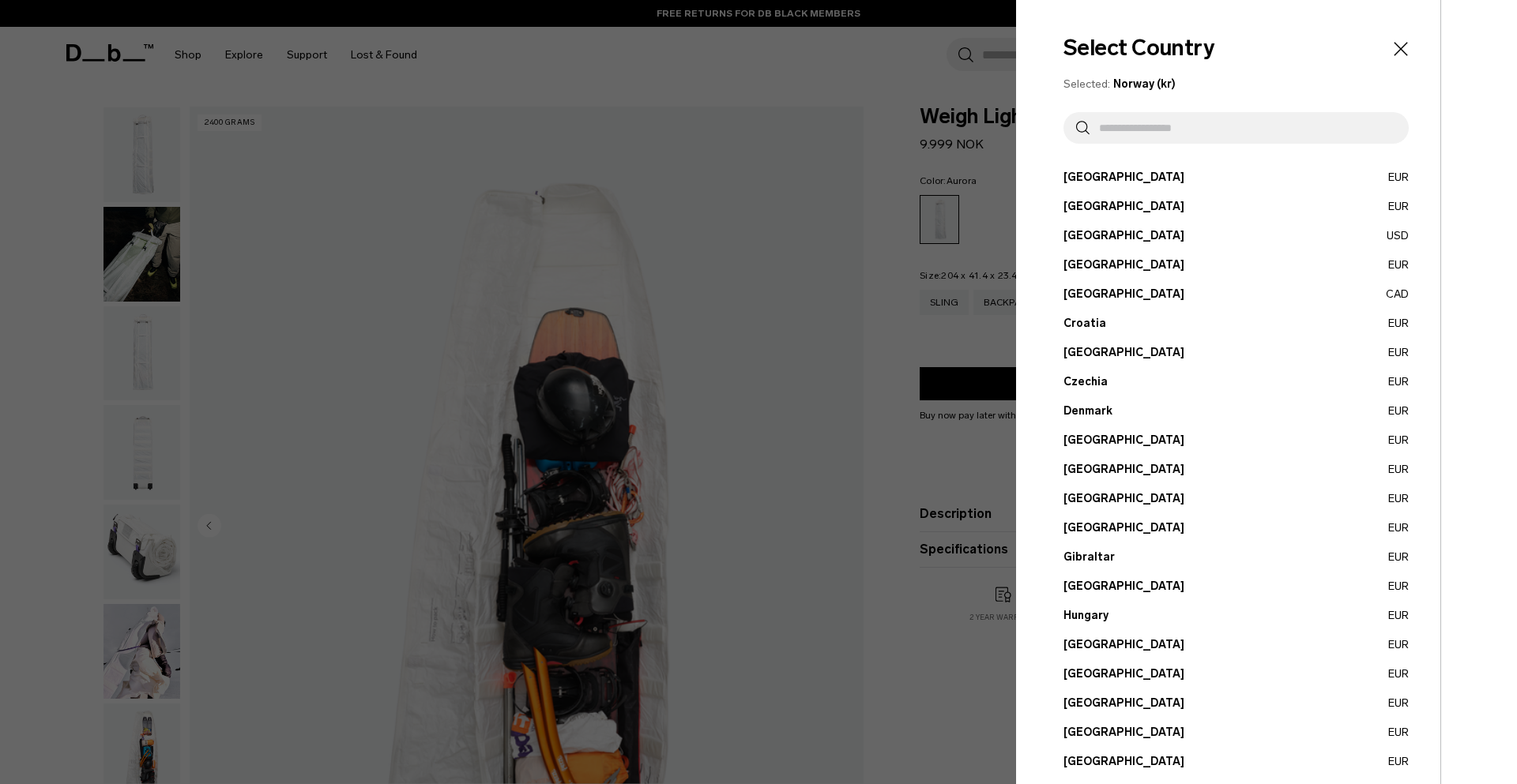
click at [1096, 205] on button "[GEOGRAPHIC_DATA] EUR" at bounding box center [1237, 206] width 345 height 17
